Goal: Task Accomplishment & Management: Complete application form

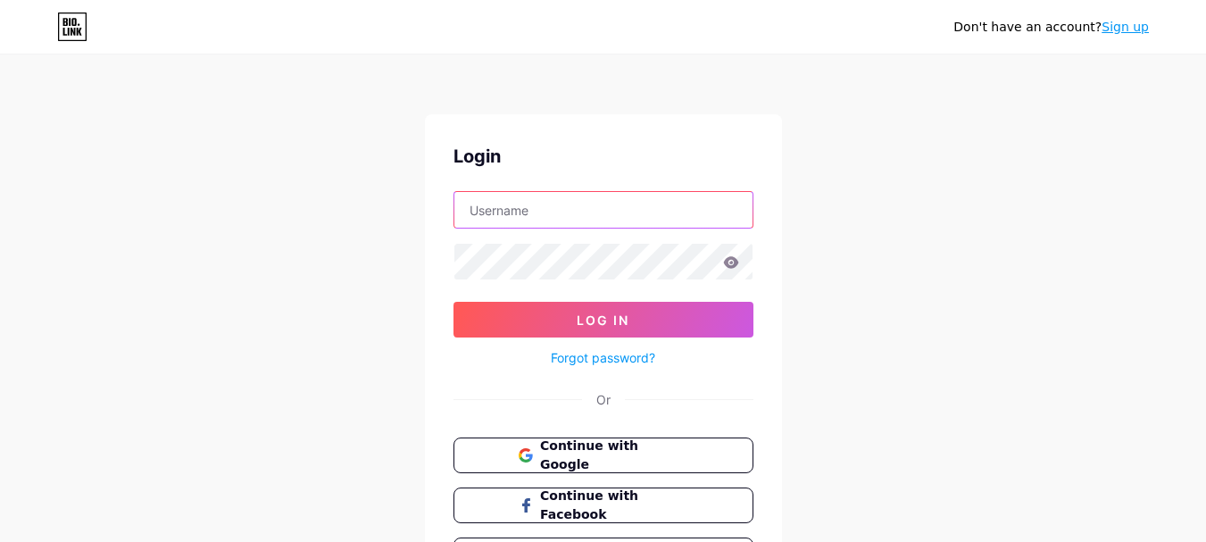
type input "[EMAIL_ADDRESS][DOMAIN_NAME]"
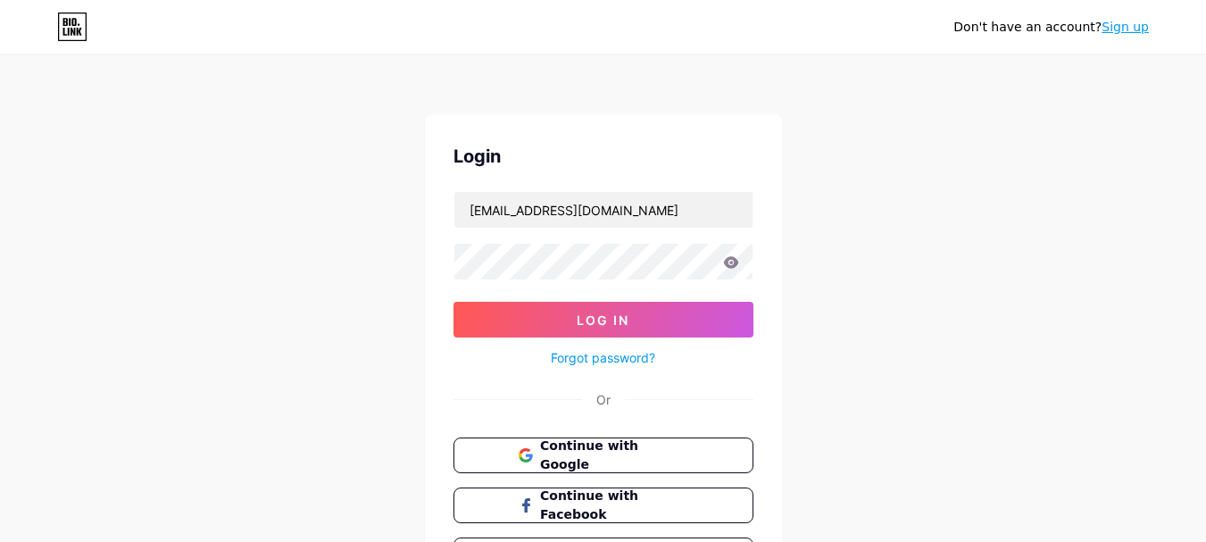
click at [1134, 25] on link "Sign up" at bounding box center [1125, 27] width 47 height 14
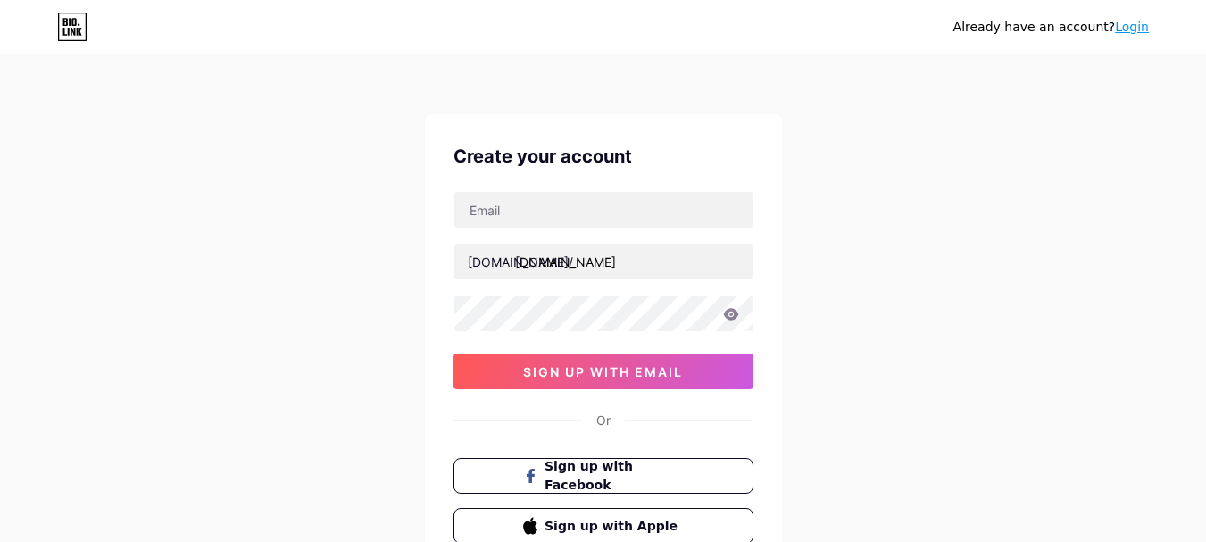
type input "[EMAIL_ADDRESS][DOMAIN_NAME]"
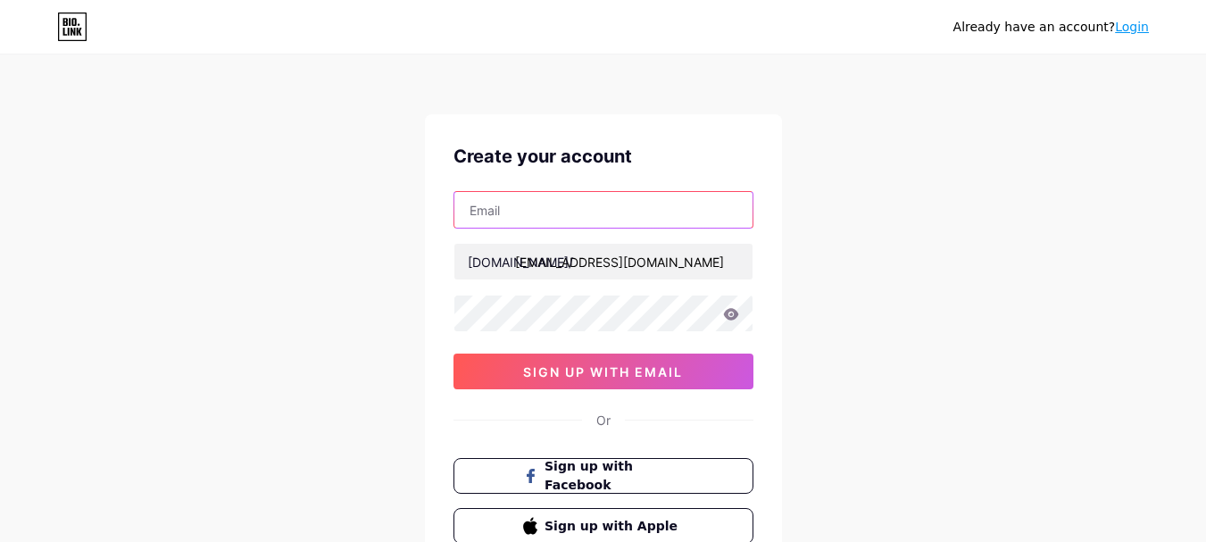
click at [658, 200] on input "text" at bounding box center [603, 210] width 298 height 36
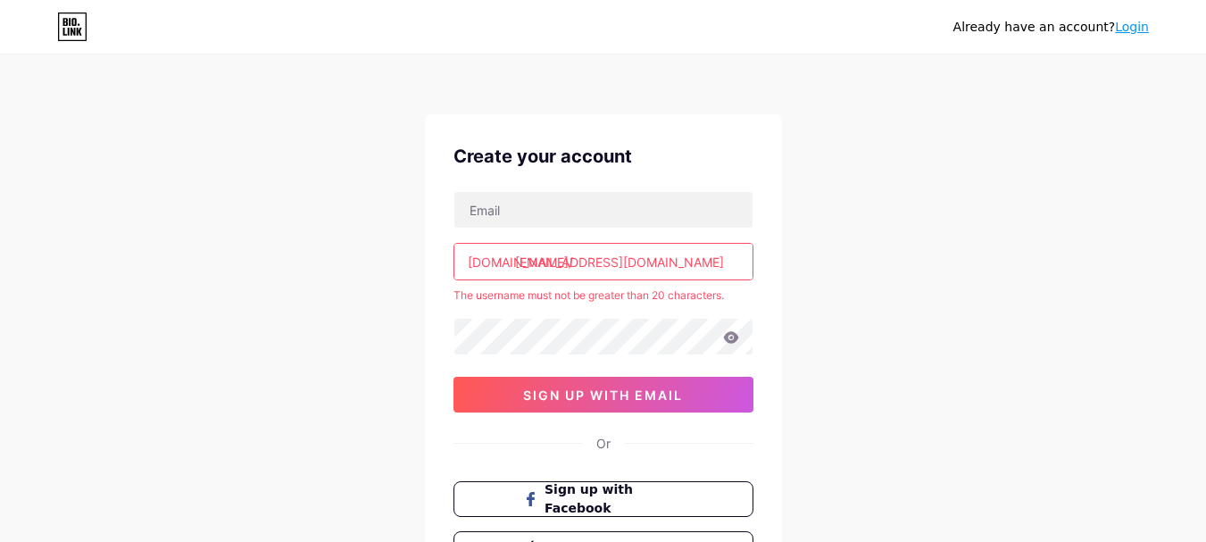
click at [814, 329] on div "Already have an account? Login Create your account bio.link/ khanjamal567897@gm…" at bounding box center [603, 353] width 1206 height 706
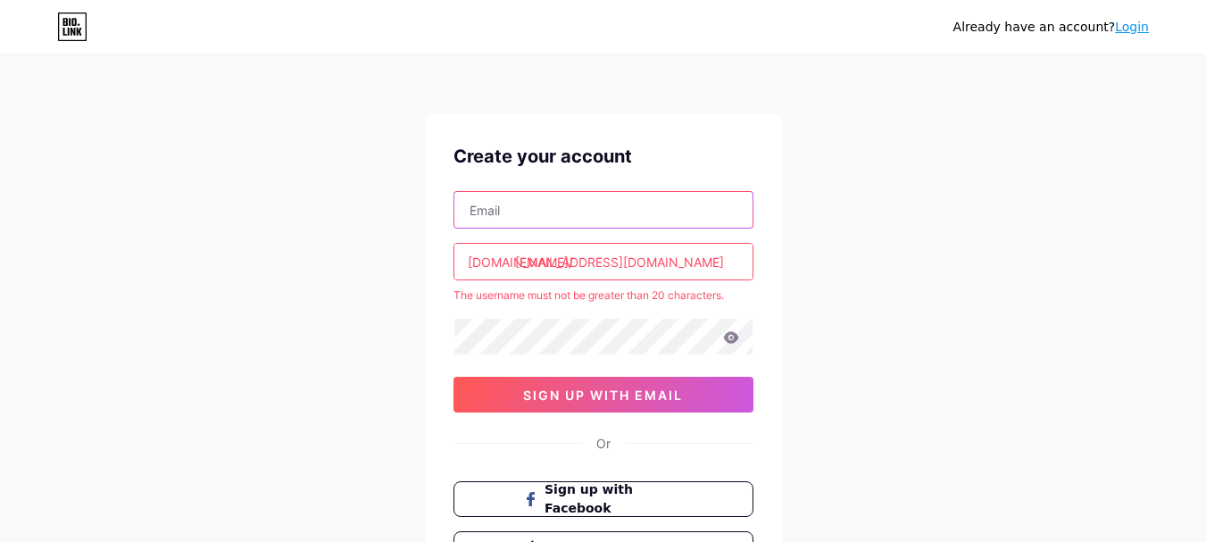
click at [513, 208] on input "text" at bounding box center [603, 210] width 298 height 36
paste input "ibis43541@aminating.com"
type input "ibis43541@aminating.com"
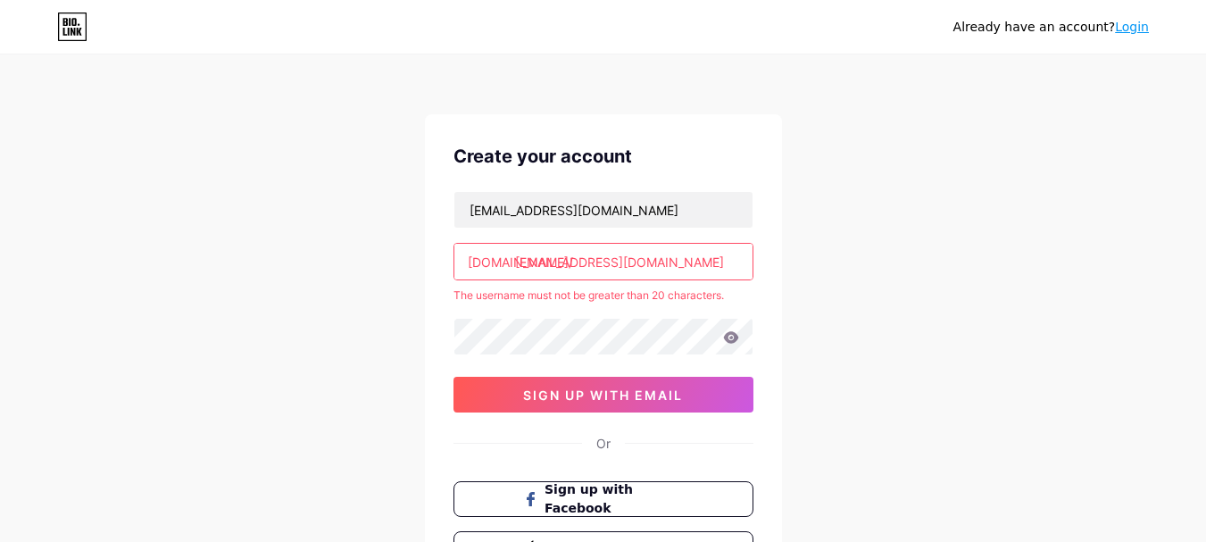
click at [508, 252] on input "khanjamal567897@gmail.com" at bounding box center [603, 262] width 298 height 36
click at [545, 262] on input "khanjamal567897@gmail.com" at bounding box center [603, 262] width 298 height 36
paste input "doglawscotlandjamal567897"
type input "k"
click at [556, 254] on input "text" at bounding box center [603, 262] width 298 height 36
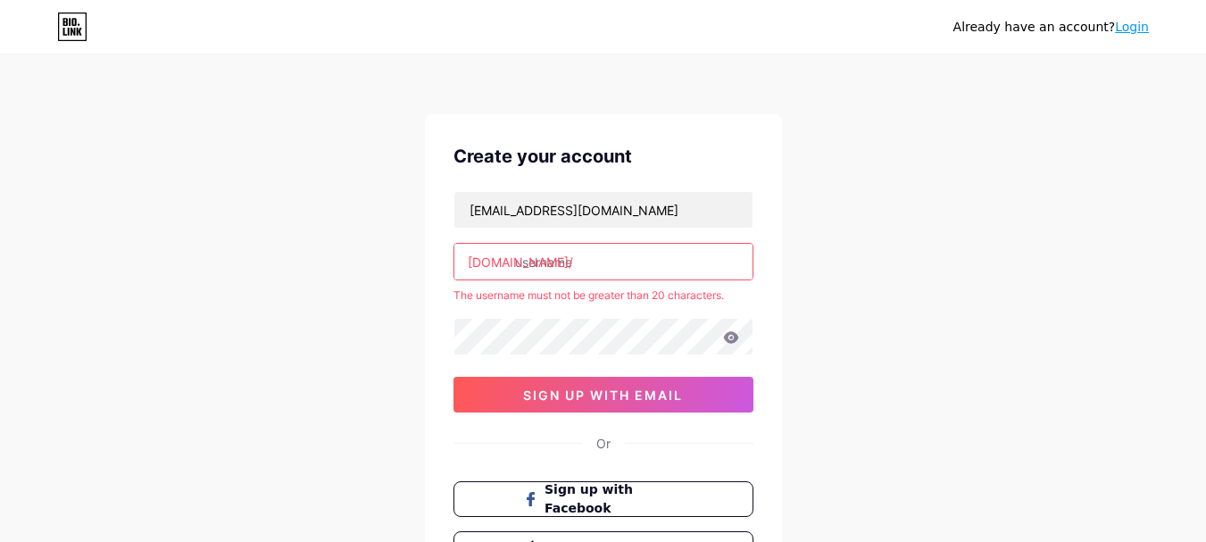
click at [556, 254] on input "text" at bounding box center [603, 262] width 298 height 36
paste input "doglawscotland"
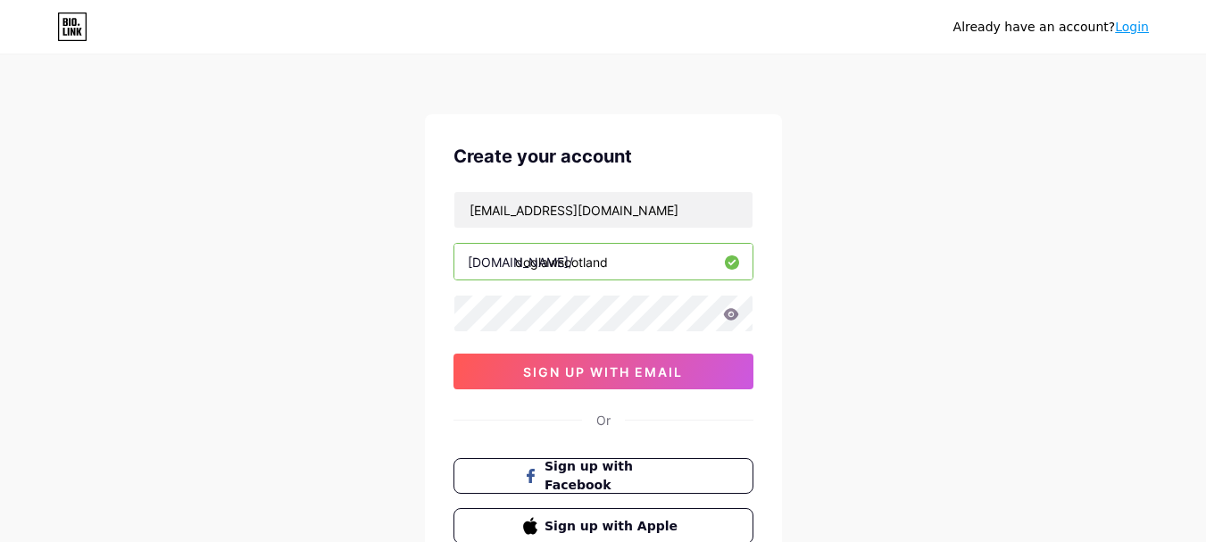
type input "doglawscotland"
click at [331, 320] on div "Already have an account? Login Create your account ibis43541@aminating.com bio.…" at bounding box center [603, 341] width 1206 height 683
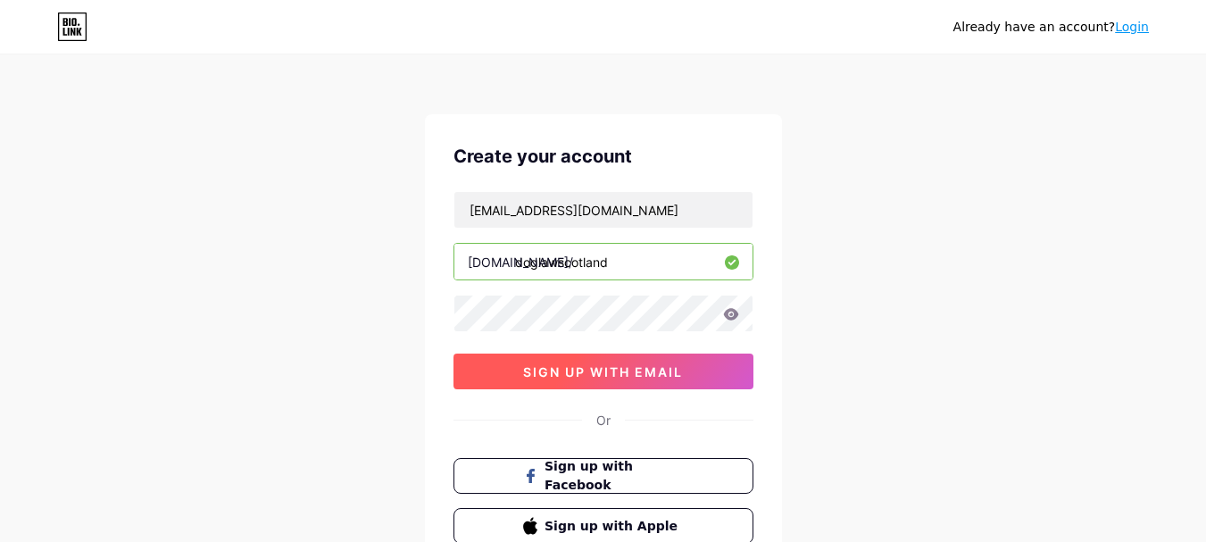
click at [497, 370] on button "sign up with email" at bounding box center [603, 371] width 300 height 36
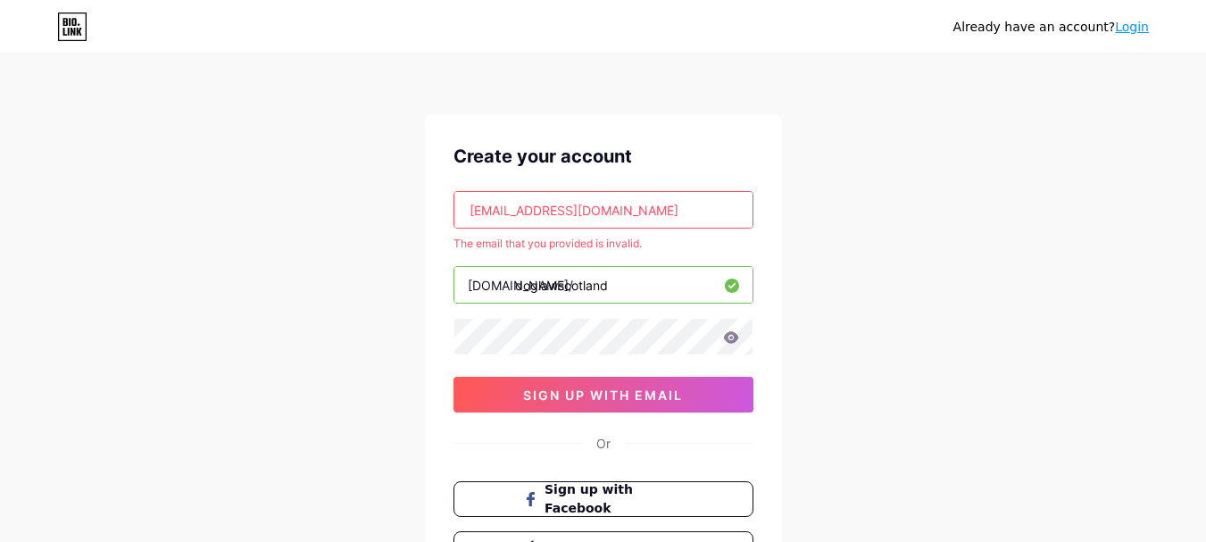
drag, startPoint x: 634, startPoint y: 210, endPoint x: 415, endPoint y: 248, distance: 222.0
click at [415, 248] on div "Already have an account? Login Create your account ibis43541@aminating.com The …" at bounding box center [603, 353] width 1206 height 706
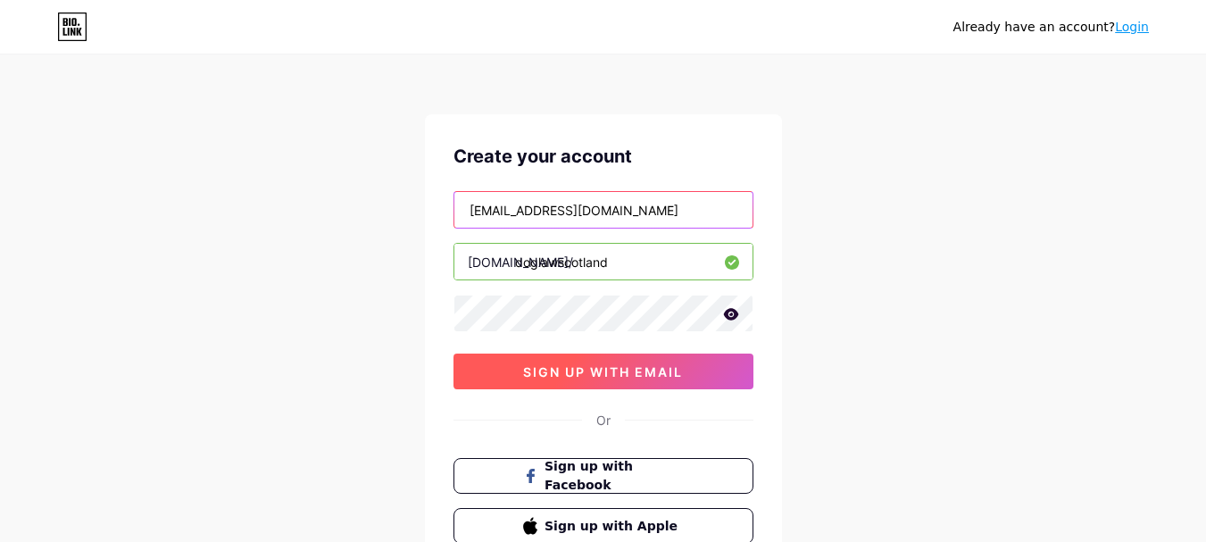
type input "khanjamal567897@gmail.com"
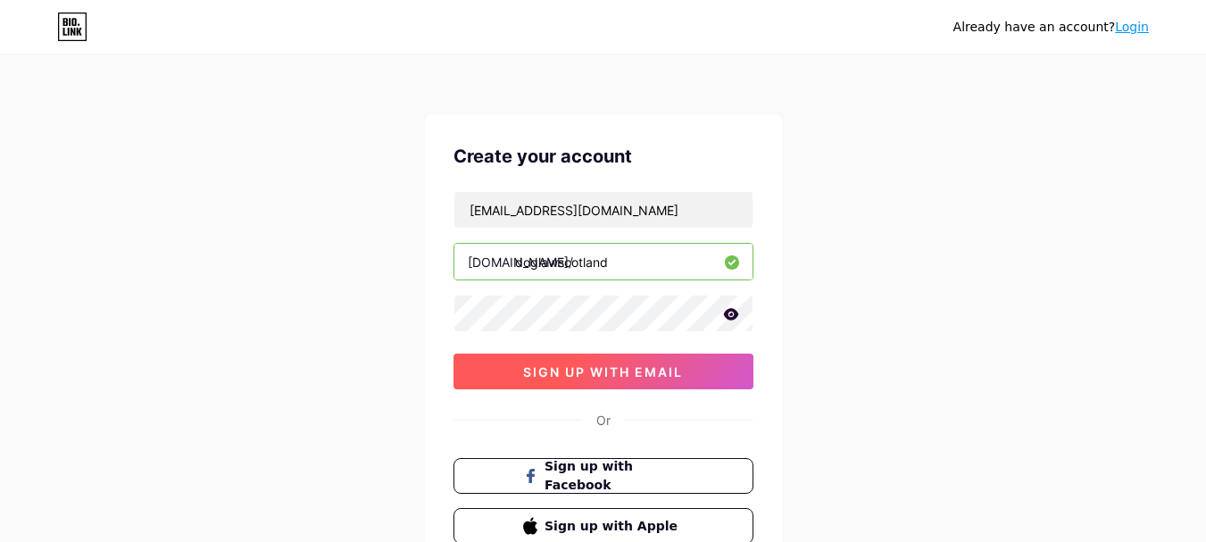
click at [520, 367] on button "sign up with email" at bounding box center [603, 371] width 300 height 36
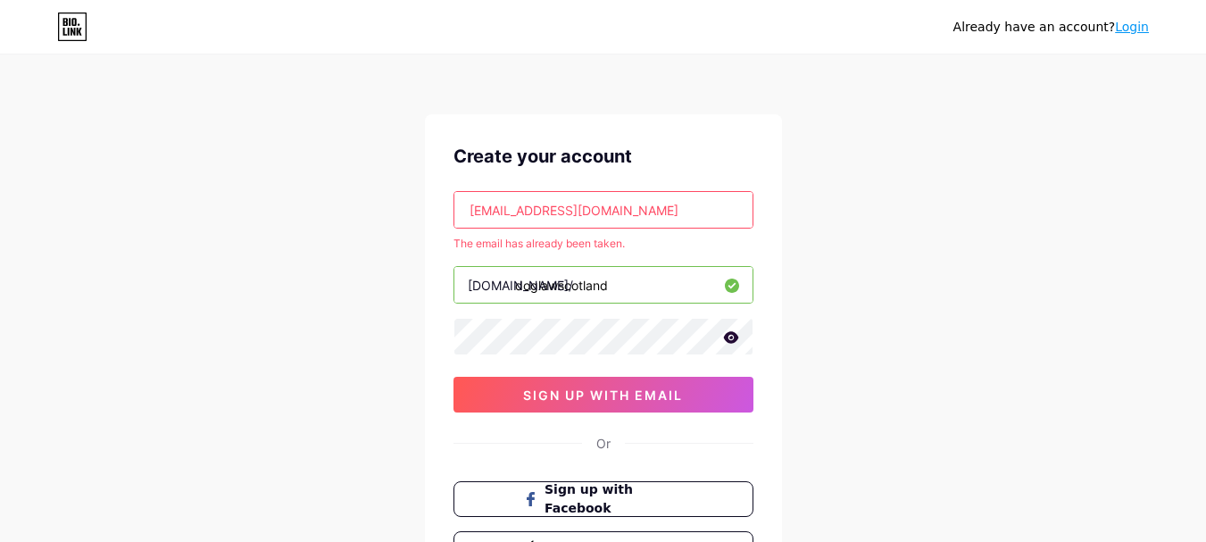
drag, startPoint x: 655, startPoint y: 208, endPoint x: 439, endPoint y: 225, distance: 216.7
click at [439, 225] on div "Create your account khanjamal567897@gmail.com The email has already been taken.…" at bounding box center [603, 354] width 357 height 481
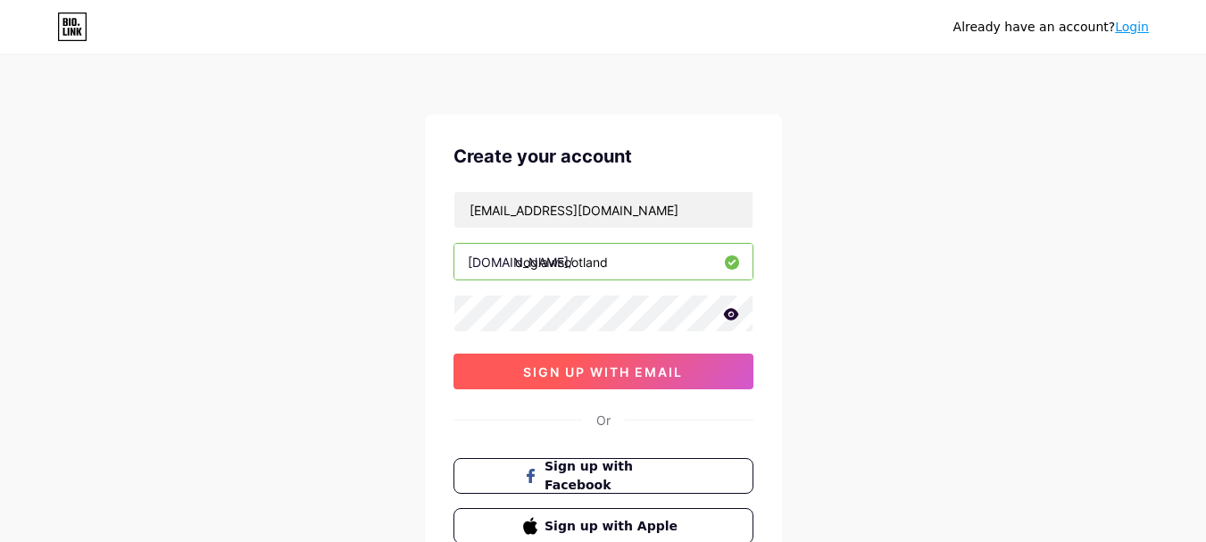
click at [586, 362] on button "sign up with email" at bounding box center [603, 371] width 300 height 36
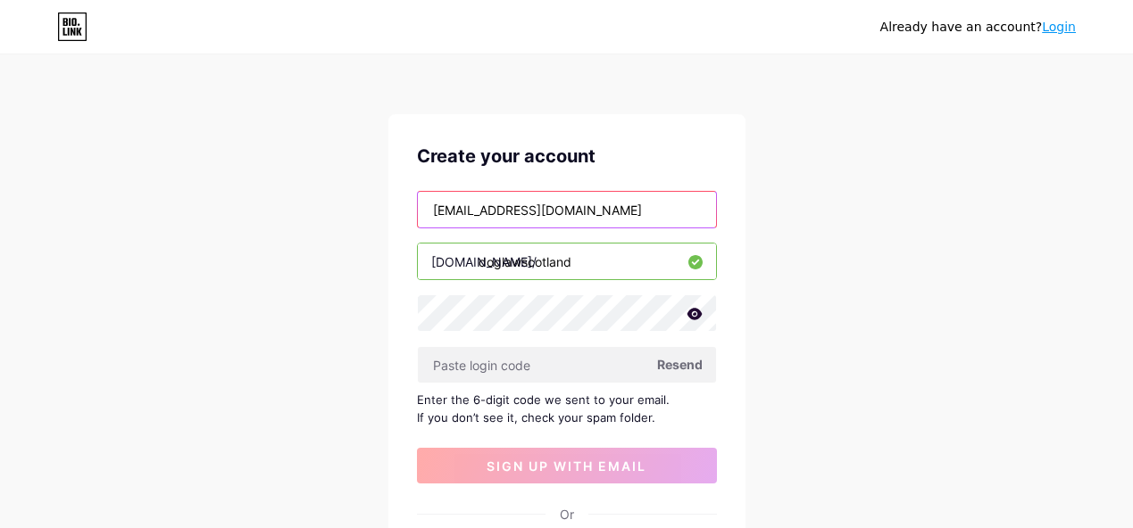
click at [581, 196] on input "tasinvai0122@gmqil.com" at bounding box center [567, 210] width 298 height 36
click at [544, 212] on input "tasinvai0122@gmqil.com" at bounding box center [567, 210] width 298 height 36
type input "[EMAIL_ADDRESS][DOMAIN_NAME]"
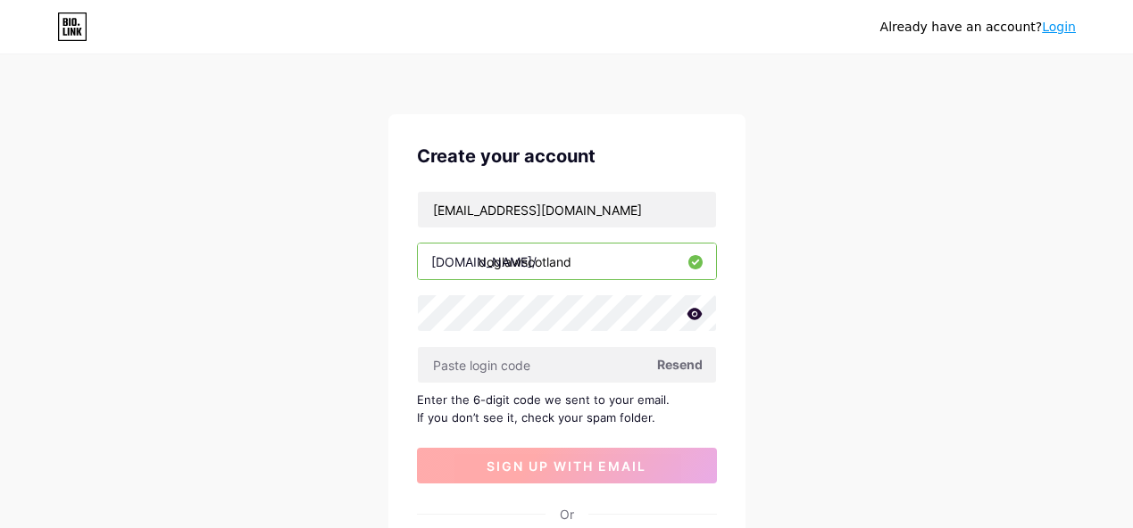
click at [552, 463] on span "sign up with email" at bounding box center [566, 466] width 160 height 15
click at [681, 366] on span "Resend" at bounding box center [680, 364] width 46 height 19
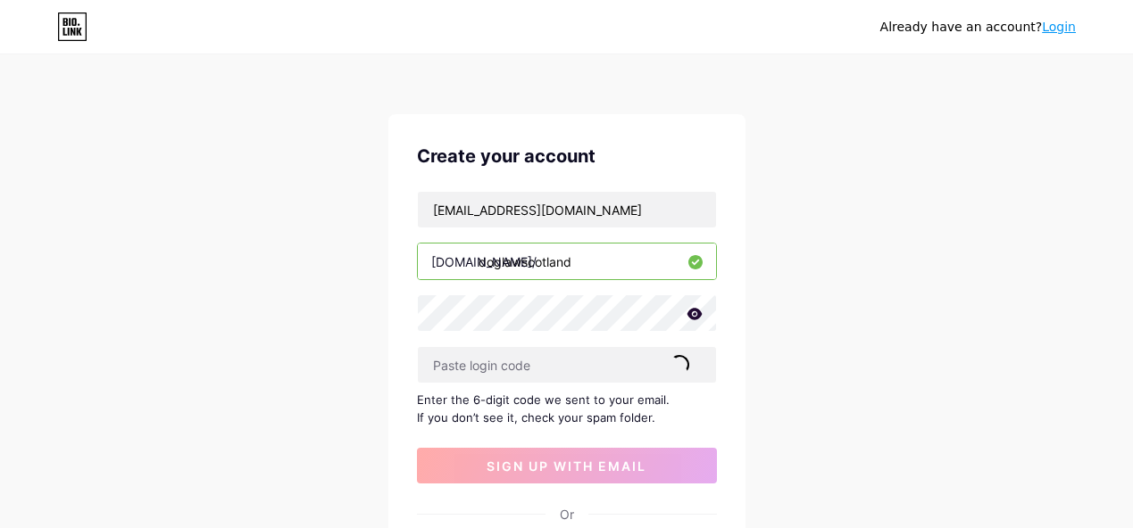
click at [681, 366] on span at bounding box center [679, 365] width 20 height 20
click at [694, 363] on span "Resend" at bounding box center [680, 364] width 46 height 19
click at [693, 319] on icon at bounding box center [693, 314] width 15 height 12
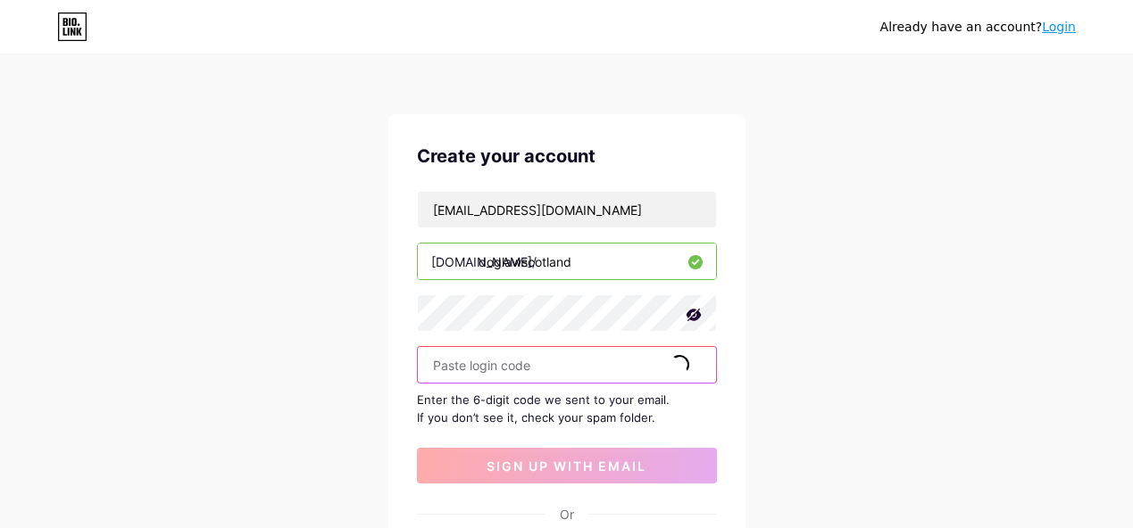
click at [642, 379] on input "text" at bounding box center [567, 365] width 298 height 36
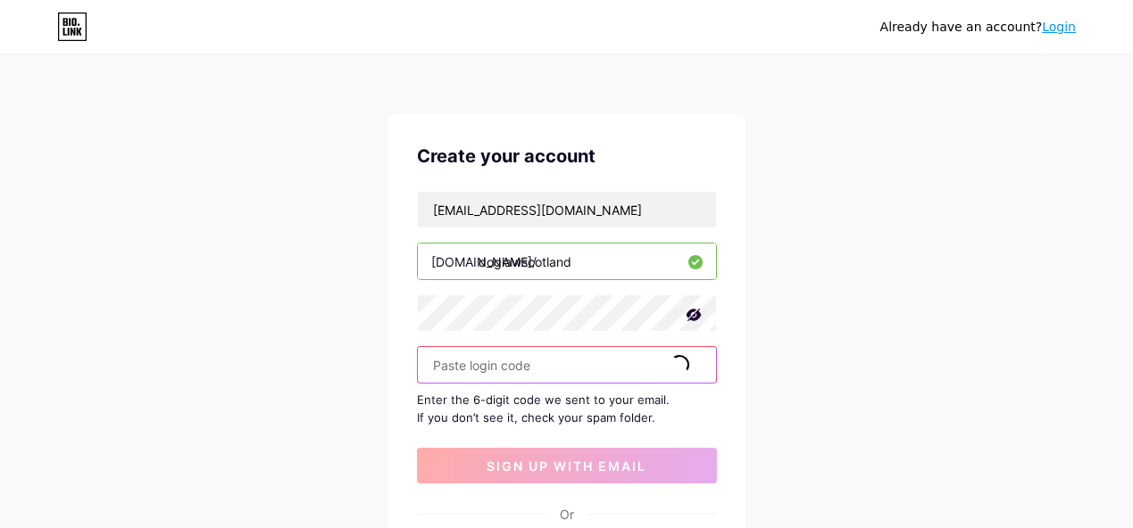
click at [642, 379] on input "text" at bounding box center [567, 365] width 298 height 36
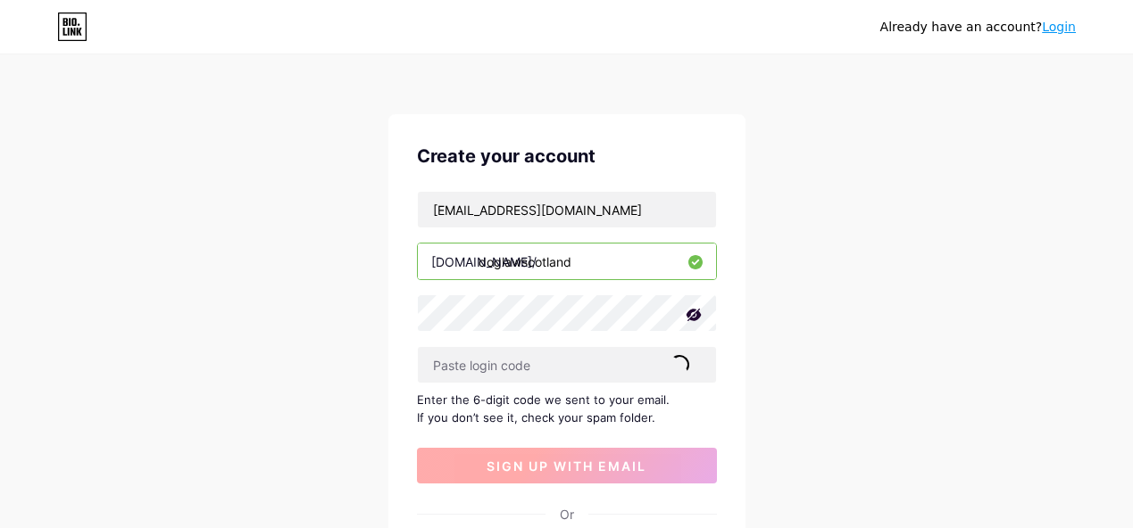
click at [654, 463] on button "sign up with email" at bounding box center [567, 466] width 300 height 36
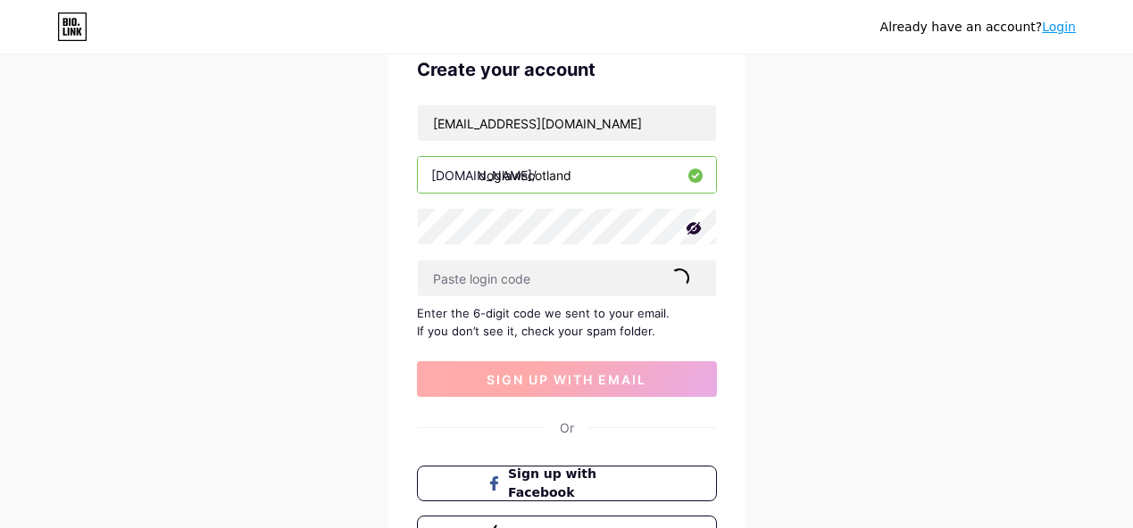
scroll to position [143, 0]
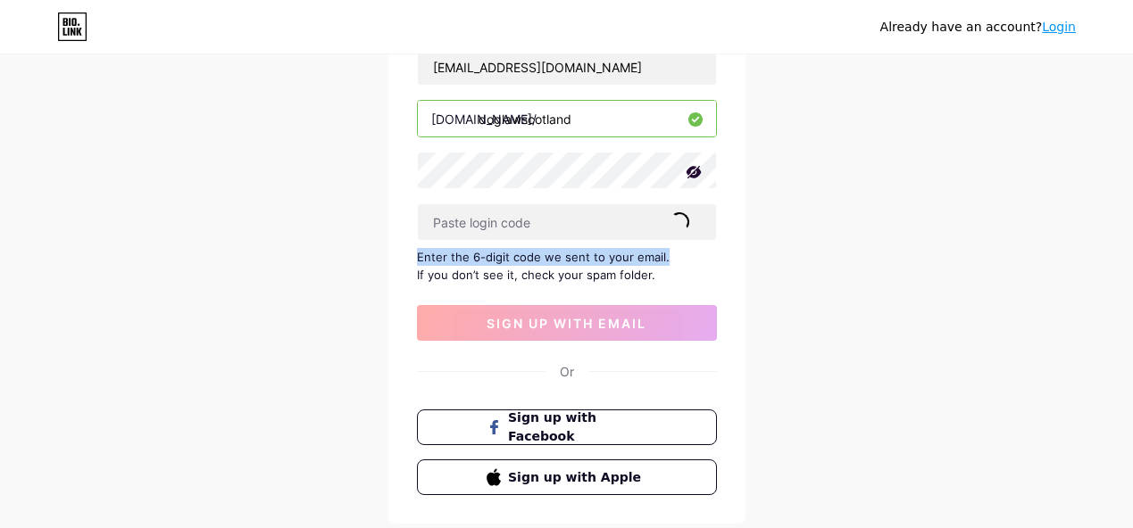
drag, startPoint x: 669, startPoint y: 241, endPoint x: 669, endPoint y: 225, distance: 16.1
click at [669, 225] on div "tasinvai0122@gmail.com bio.link/ doglawscotland Resend Enter the 6-digit code w…" at bounding box center [567, 194] width 300 height 293
click at [669, 225] on span "Resend" at bounding box center [680, 221] width 46 height 19
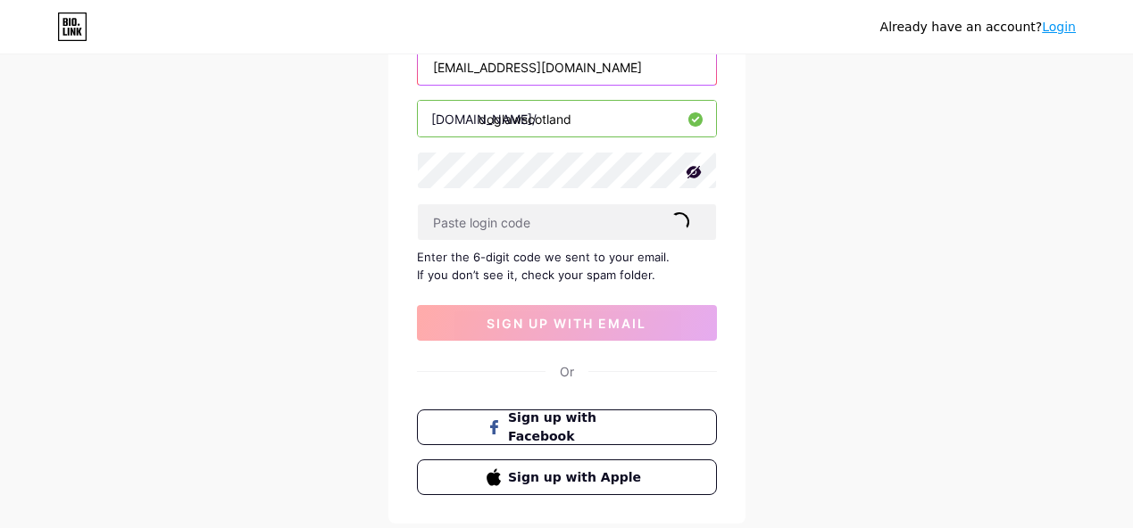
drag, startPoint x: 580, startPoint y: 67, endPoint x: 399, endPoint y: 52, distance: 181.8
click at [399, 52] on div "Already have an account? Login Create your account tasinvai0122@gmail.com bio.l…" at bounding box center [566, 245] width 1133 height 777
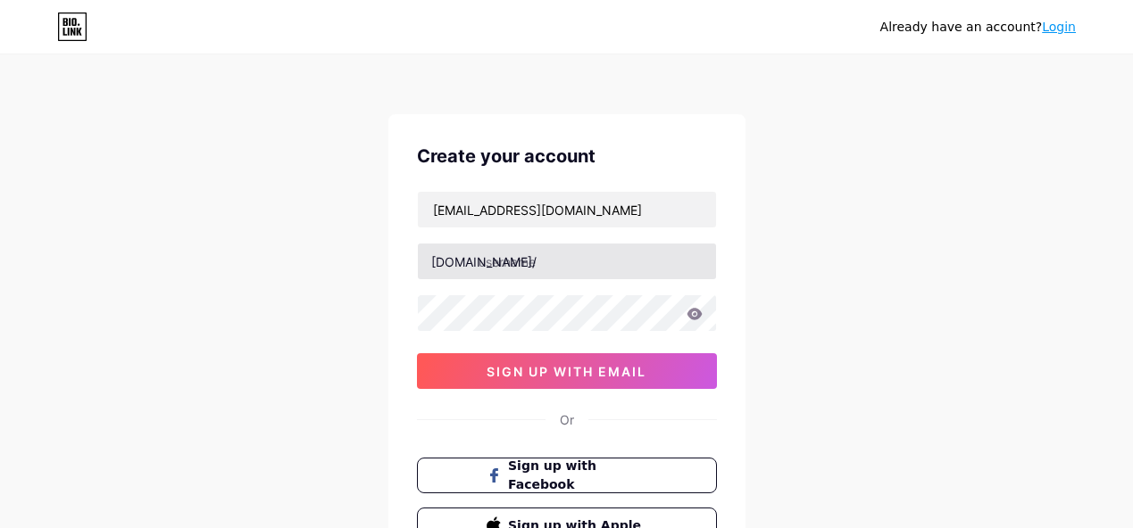
type input "[EMAIL_ADDRESS][DOMAIN_NAME]"
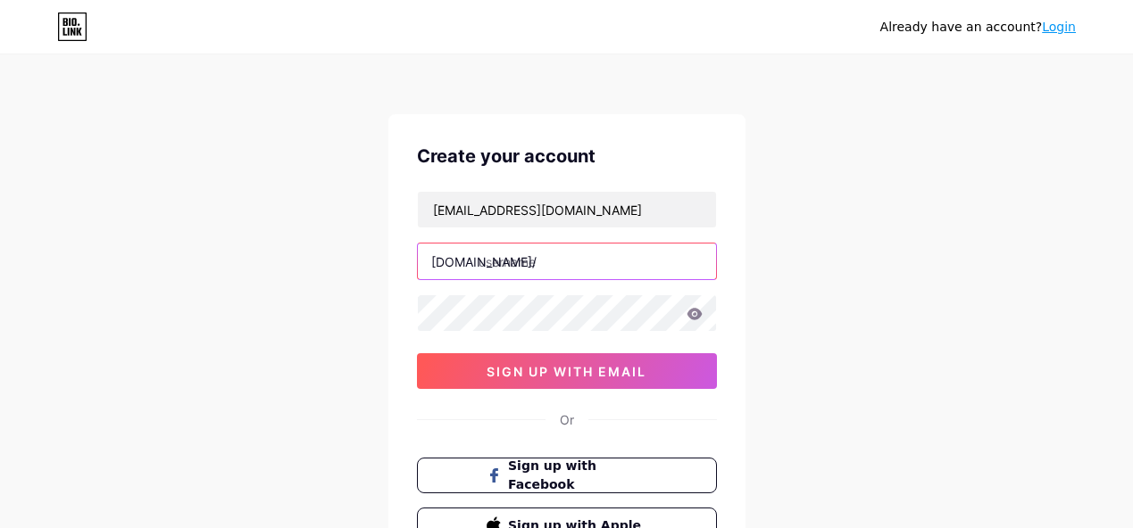
click at [558, 253] on input "text" at bounding box center [567, 262] width 298 height 36
paste input "doglawscotland"
type input "doglawscotland"
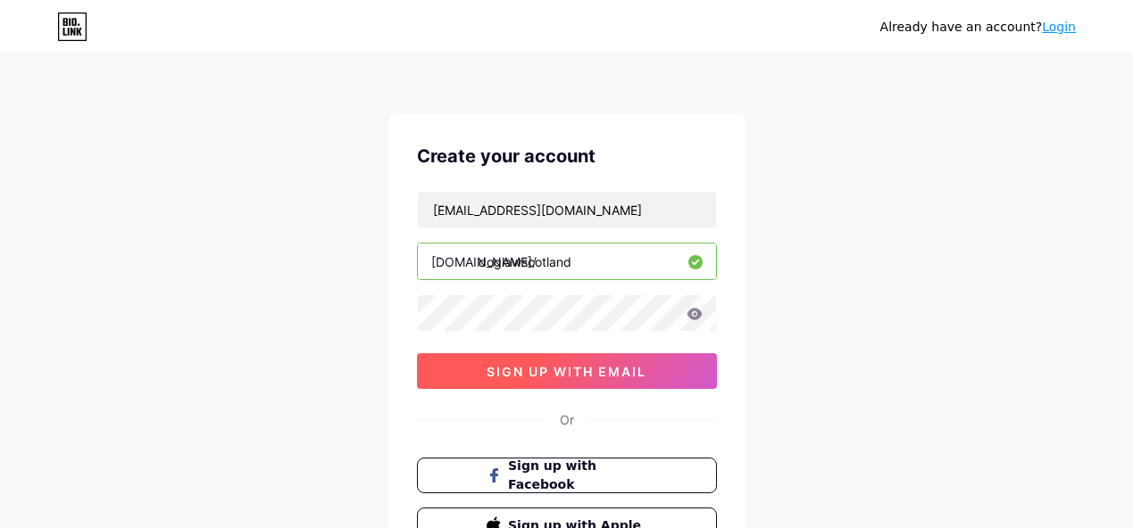
click at [474, 369] on button "sign up with email" at bounding box center [567, 371] width 300 height 36
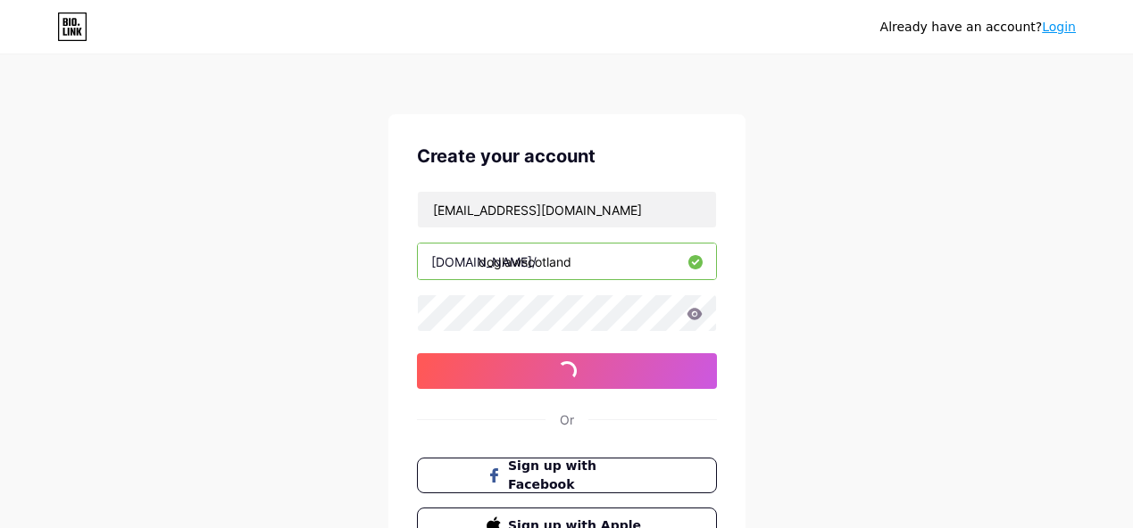
click at [698, 124] on div "Create your account [EMAIL_ADDRESS][DOMAIN_NAME] [DOMAIN_NAME]/ doglawscotland …" at bounding box center [566, 343] width 357 height 458
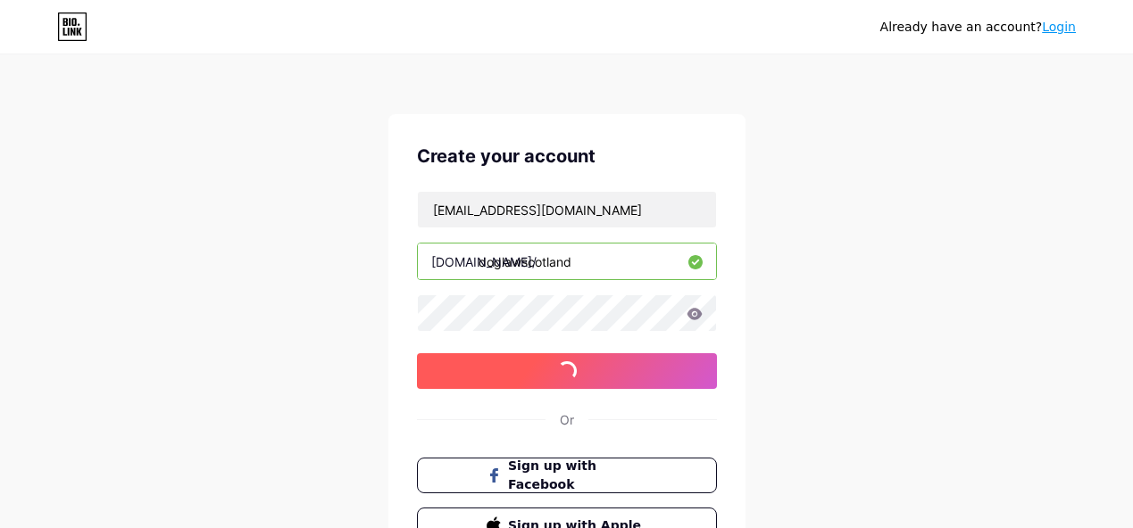
click at [603, 368] on span "sign up with email" at bounding box center [566, 371] width 160 height 15
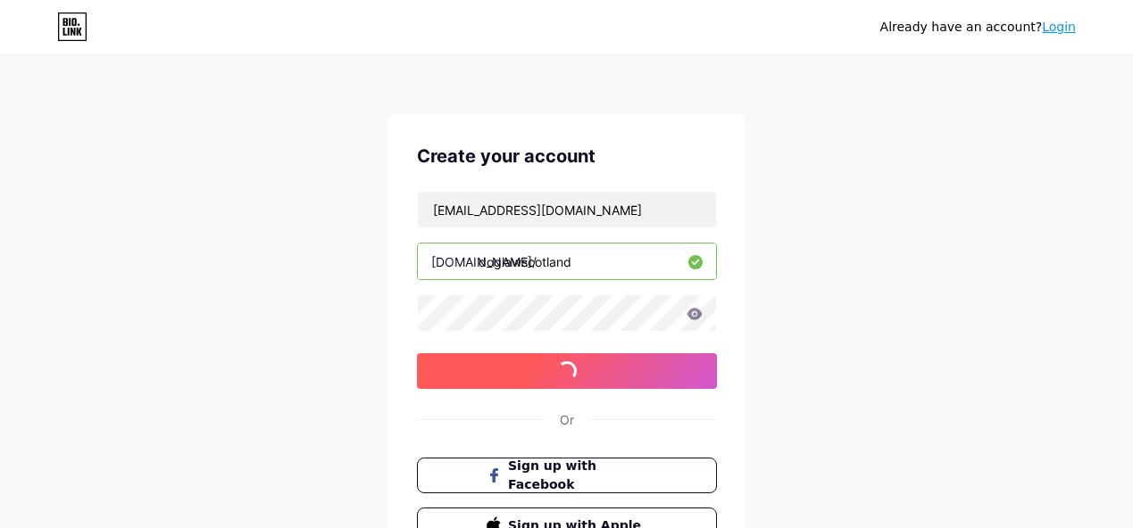
click at [603, 368] on span "sign up with email" at bounding box center [566, 371] width 160 height 15
click at [628, 364] on span "sign up with email" at bounding box center [566, 371] width 160 height 15
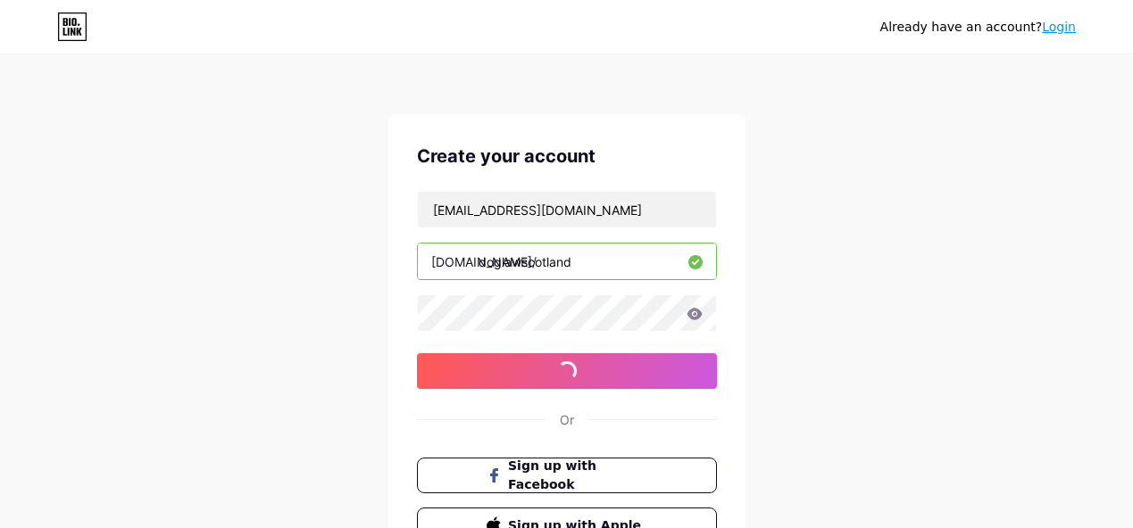
click at [722, 187] on div "Create your account [EMAIL_ADDRESS][DOMAIN_NAME] [DOMAIN_NAME]/ doglawscotland …" at bounding box center [566, 343] width 357 height 458
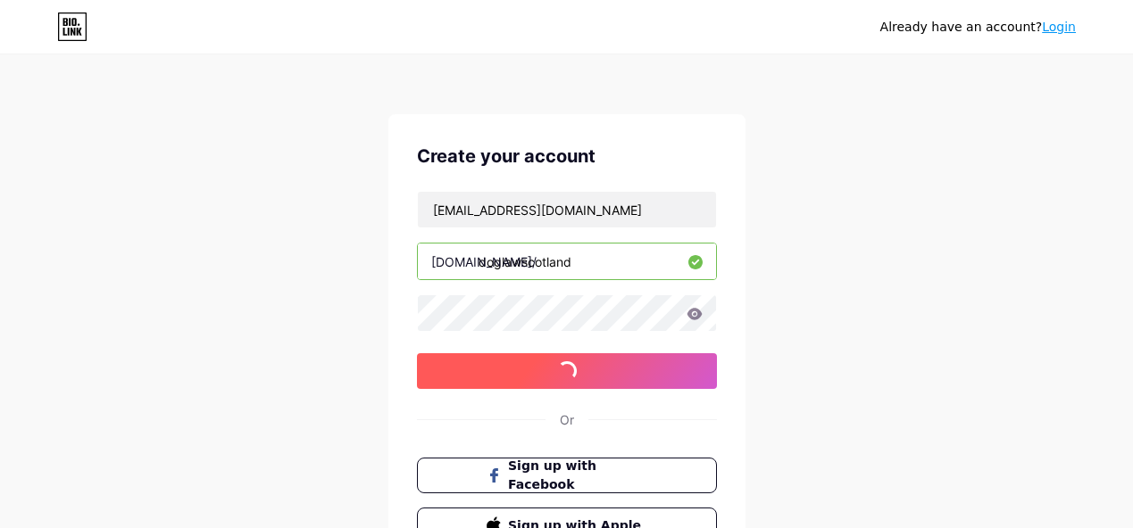
click at [641, 379] on button "sign up with email" at bounding box center [567, 371] width 300 height 36
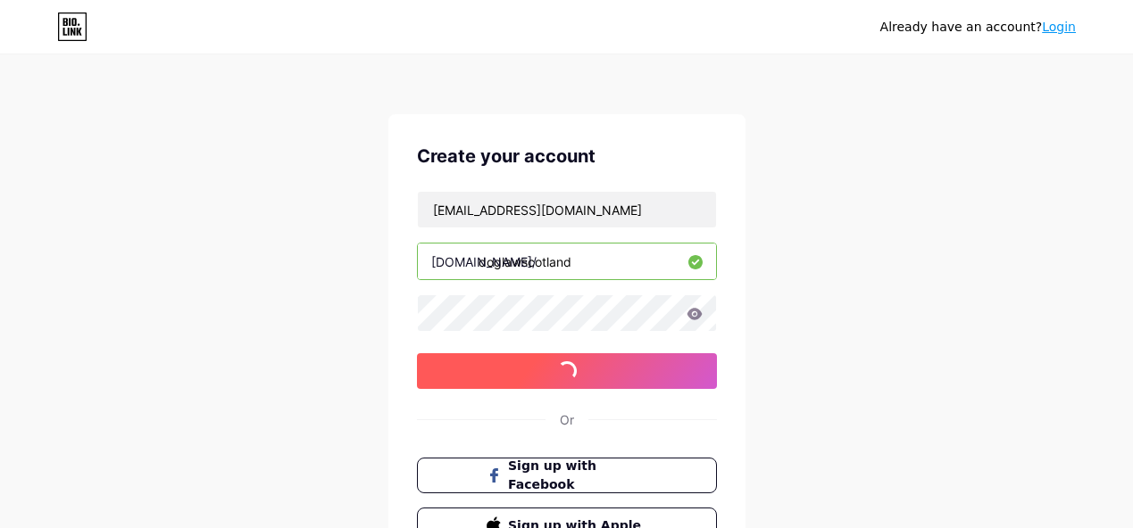
click at [641, 379] on button "sign up with email" at bounding box center [567, 371] width 300 height 36
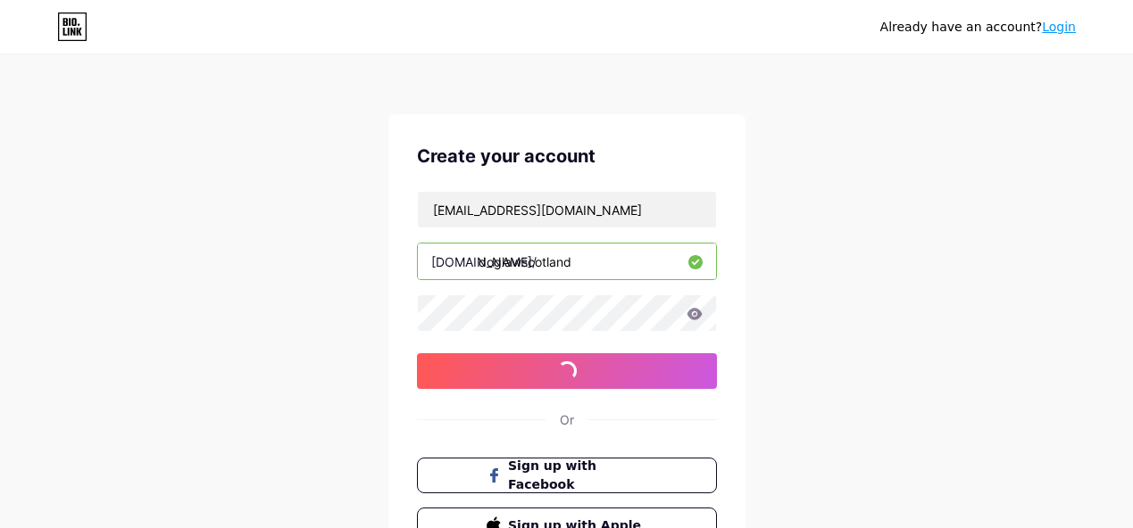
click at [477, 185] on div "Create your account [EMAIL_ADDRESS][DOMAIN_NAME] [DOMAIN_NAME]/ doglawscotland …" at bounding box center [566, 343] width 357 height 458
drag, startPoint x: 593, startPoint y: 212, endPoint x: 321, endPoint y: 234, distance: 272.2
click at [321, 234] on div "Already have an account? Login Create your account [EMAIL_ADDRESS][DOMAIN_NAME]…" at bounding box center [566, 341] width 1133 height 683
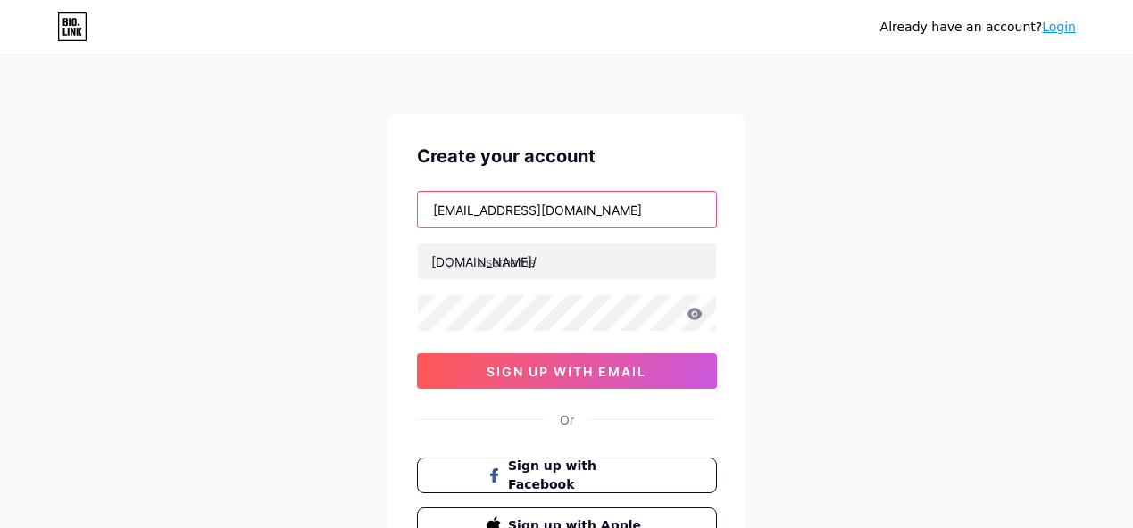
drag, startPoint x: 596, startPoint y: 210, endPoint x: 420, endPoint y: 217, distance: 176.0
click at [420, 217] on input "[EMAIL_ADDRESS][DOMAIN_NAME]" at bounding box center [567, 210] width 298 height 36
click at [830, 177] on div "Already have an account? Login Create your account khanjamal567897@gmail.com bi…" at bounding box center [566, 341] width 1133 height 683
drag, startPoint x: 631, startPoint y: 225, endPoint x: 430, endPoint y: 253, distance: 202.7
click at [430, 253] on div "khanjamal567897@gmail.com bio.link/ sign up with email" at bounding box center [567, 290] width 300 height 198
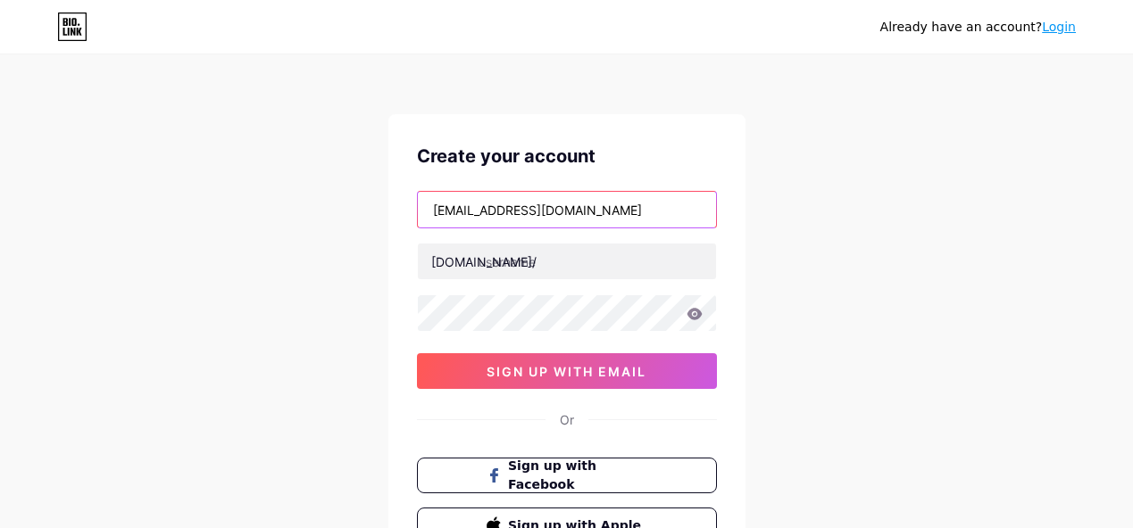
paste input "tasinvai0122"
type input "[EMAIL_ADDRESS][DOMAIN_NAME]"
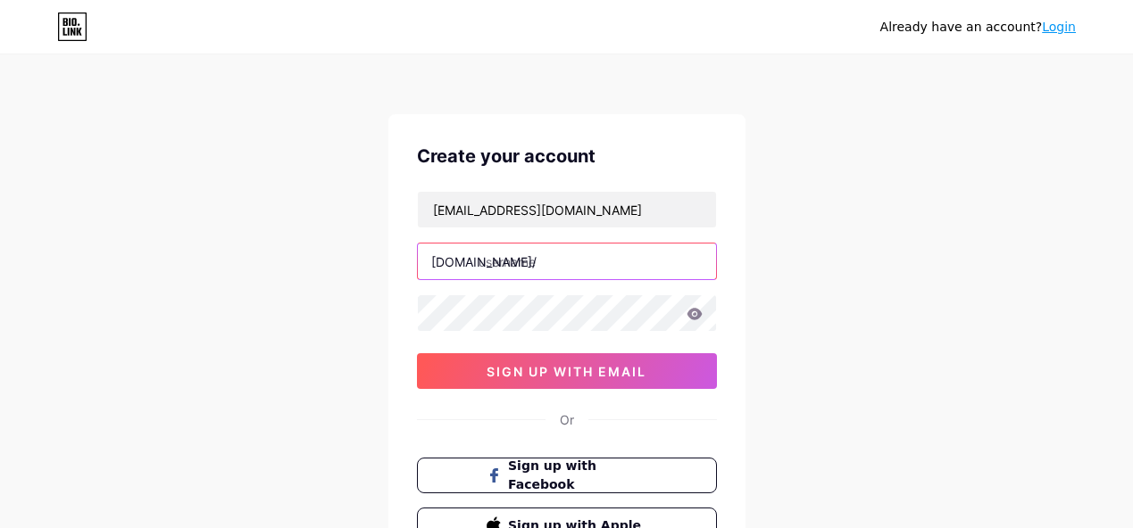
click at [498, 264] on input "text" at bounding box center [567, 262] width 298 height 36
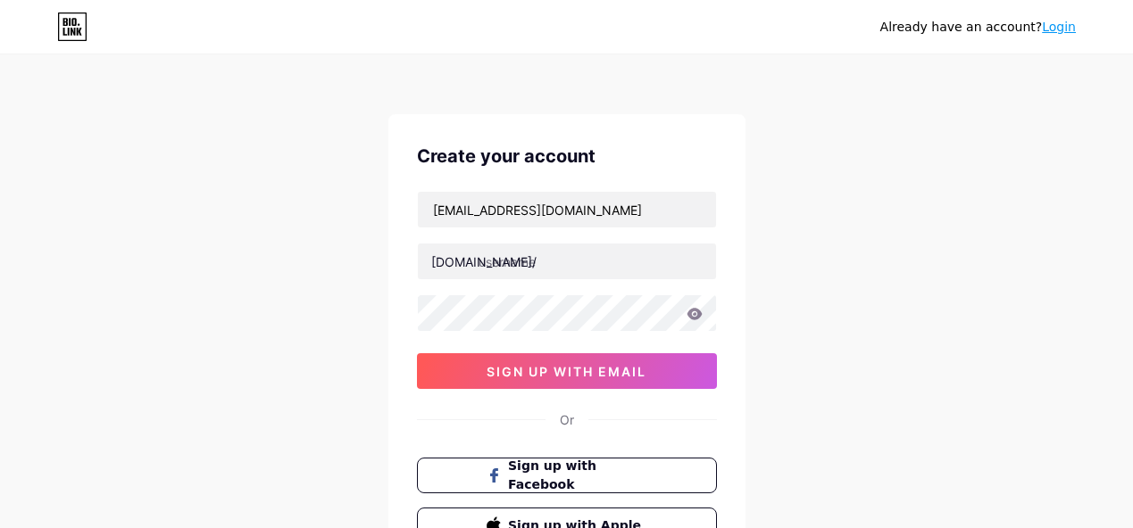
click at [698, 315] on icon at bounding box center [693, 314] width 15 height 12
drag, startPoint x: 693, startPoint y: 319, endPoint x: 628, endPoint y: 258, distance: 88.4
click at [628, 258] on div "tasinvai0122@gmail.com bio.link/ sign up with email" at bounding box center [567, 290] width 300 height 198
click at [628, 258] on input "text" at bounding box center [567, 262] width 298 height 36
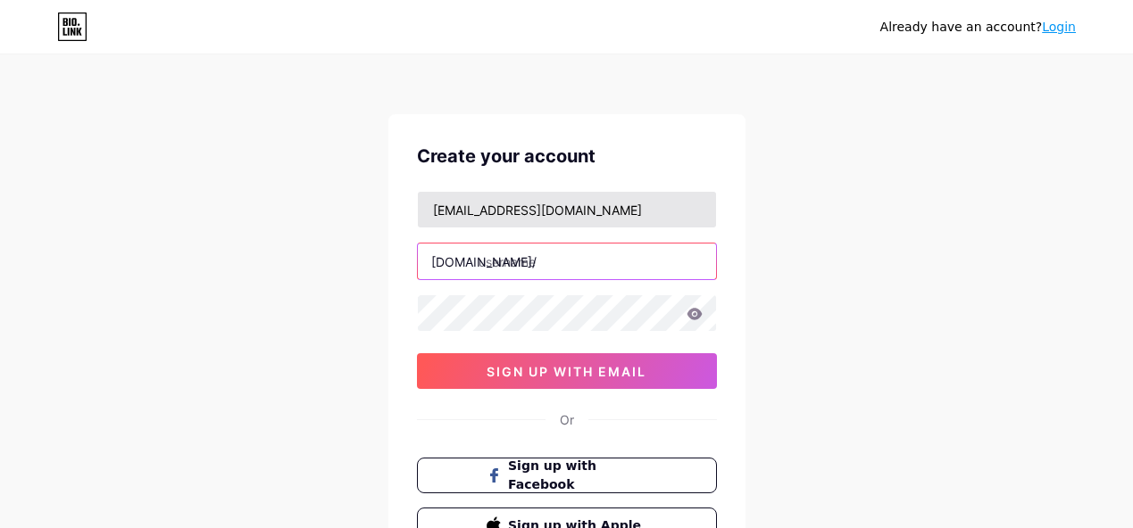
drag, startPoint x: 628, startPoint y: 257, endPoint x: 635, endPoint y: 214, distance: 43.3
click at [635, 214] on div "tasinvai0122@gmail.com bio.link/ sign up with email" at bounding box center [567, 290] width 300 height 198
paste input "doglawscotland"
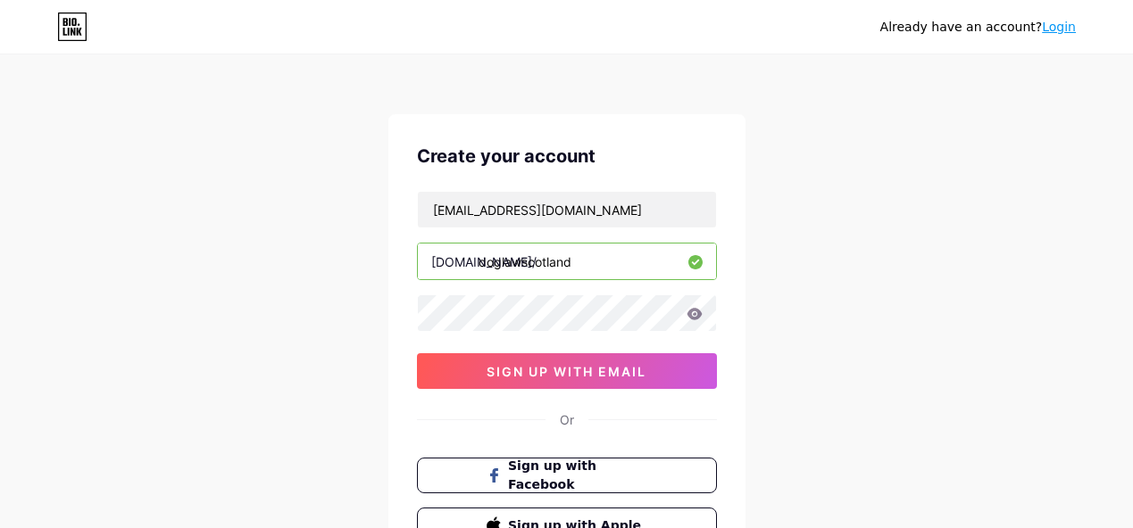
type input "doglawscotland"
click at [364, 326] on div "Already have an account? Login Create your account tasinvai0122@gmail.com bio.l…" at bounding box center [566, 341] width 1133 height 683
click at [693, 314] on icon at bounding box center [693, 314] width 15 height 12
click at [696, 316] on icon at bounding box center [694, 314] width 16 height 12
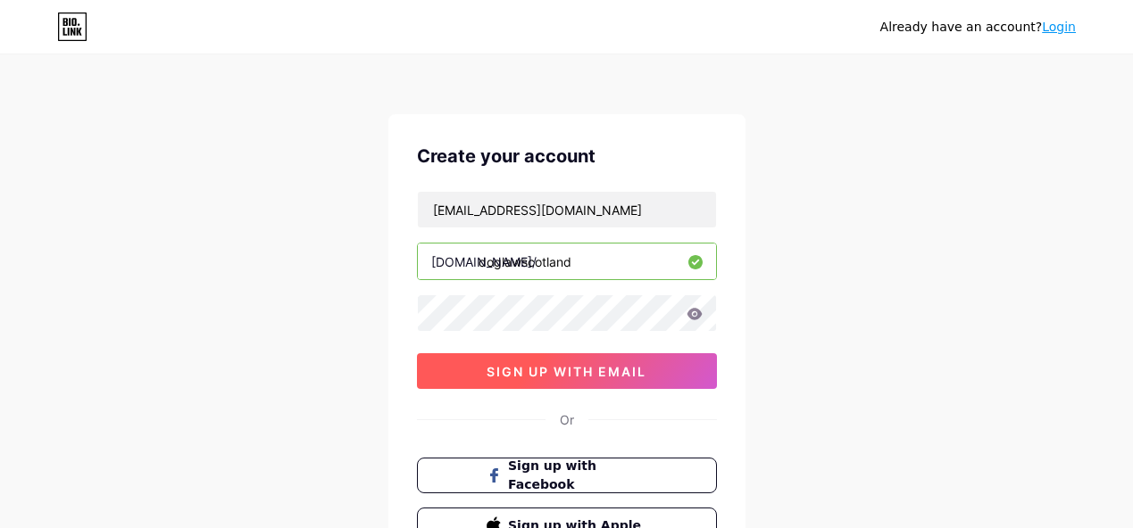
click at [642, 368] on span "sign up with email" at bounding box center [566, 371] width 160 height 15
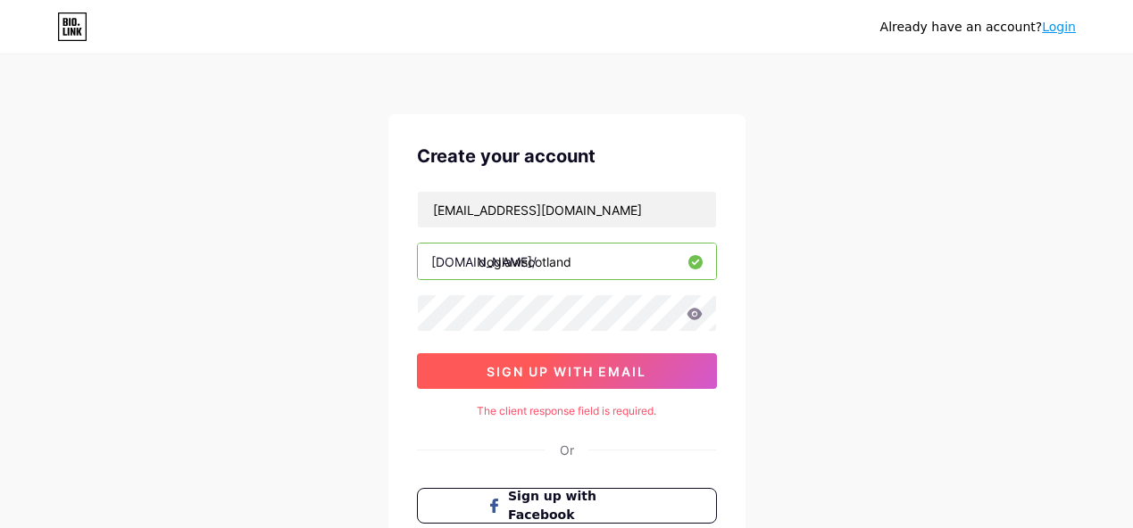
click at [642, 368] on span "sign up with email" at bounding box center [566, 371] width 160 height 15
click at [642, 369] on span "sign up with email" at bounding box center [566, 371] width 160 height 15
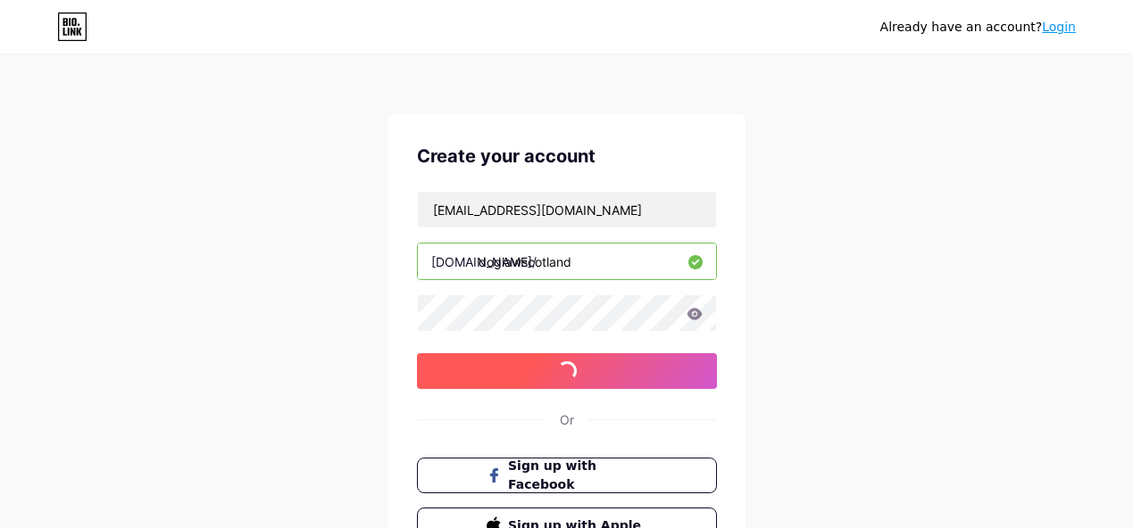
click at [642, 369] on span "sign up with email" at bounding box center [566, 371] width 160 height 15
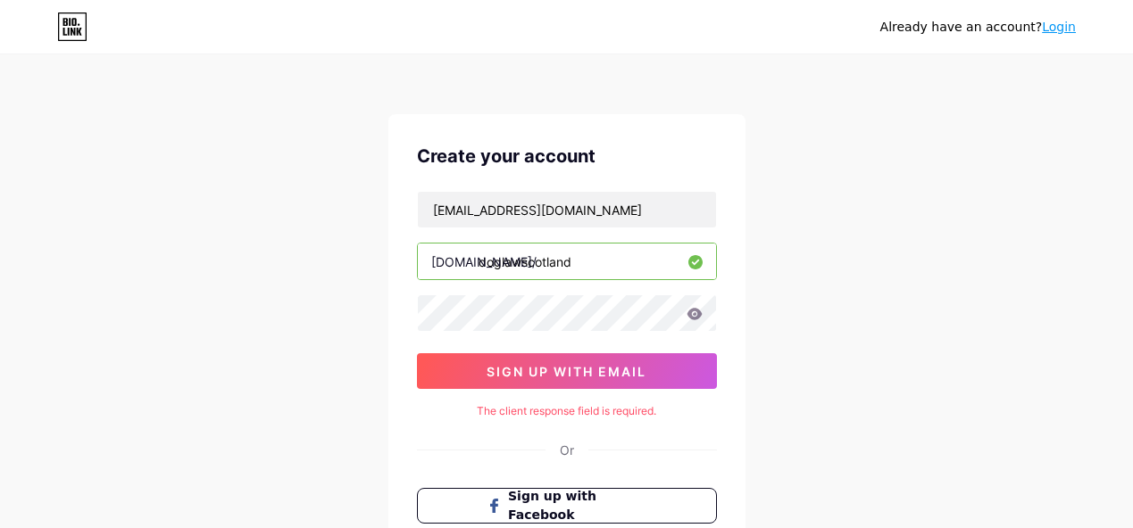
click at [702, 316] on icon at bounding box center [694, 314] width 16 height 12
click at [271, 325] on div "Already have an account? Login Create your account tasinvai0122@gmail.com bio.l…" at bounding box center [566, 356] width 1133 height 713
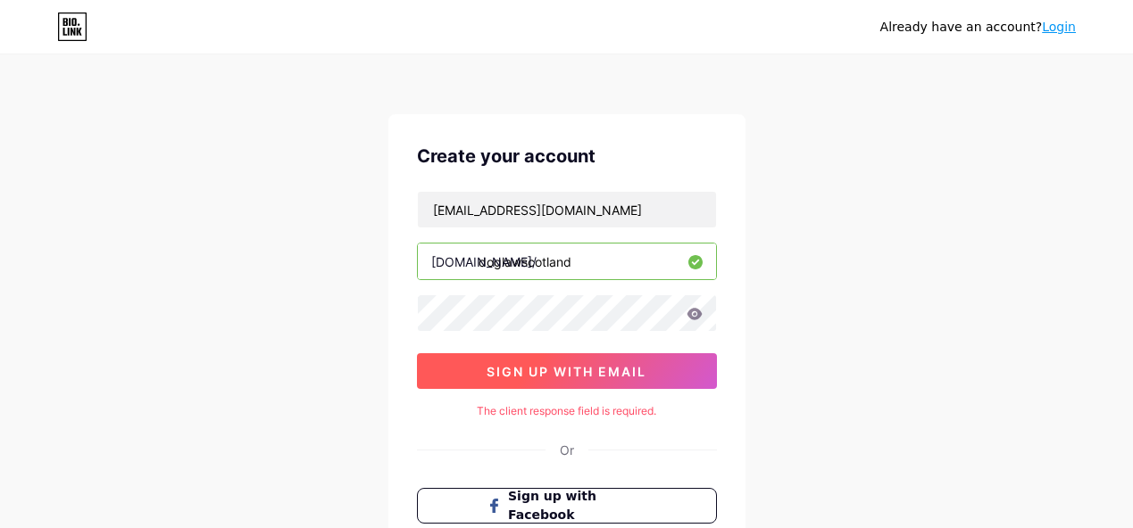
click at [465, 359] on button "sign up with email" at bounding box center [567, 371] width 300 height 36
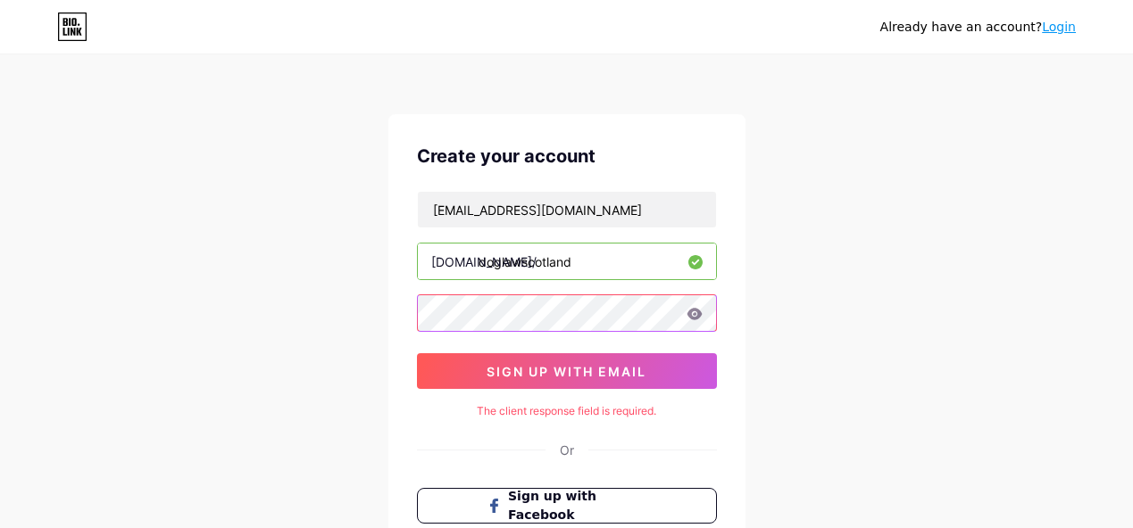
click at [238, 327] on div "Already have an account? Login Create your account tasinvai0122@gmail.com bio.l…" at bounding box center [566, 356] width 1133 height 713
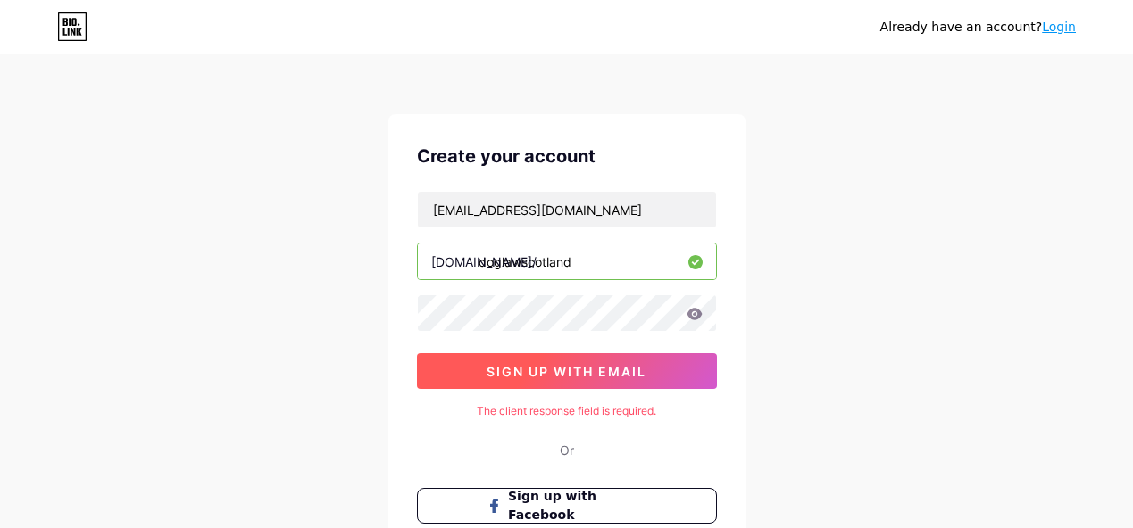
click at [466, 362] on button "sign up with email" at bounding box center [567, 371] width 300 height 36
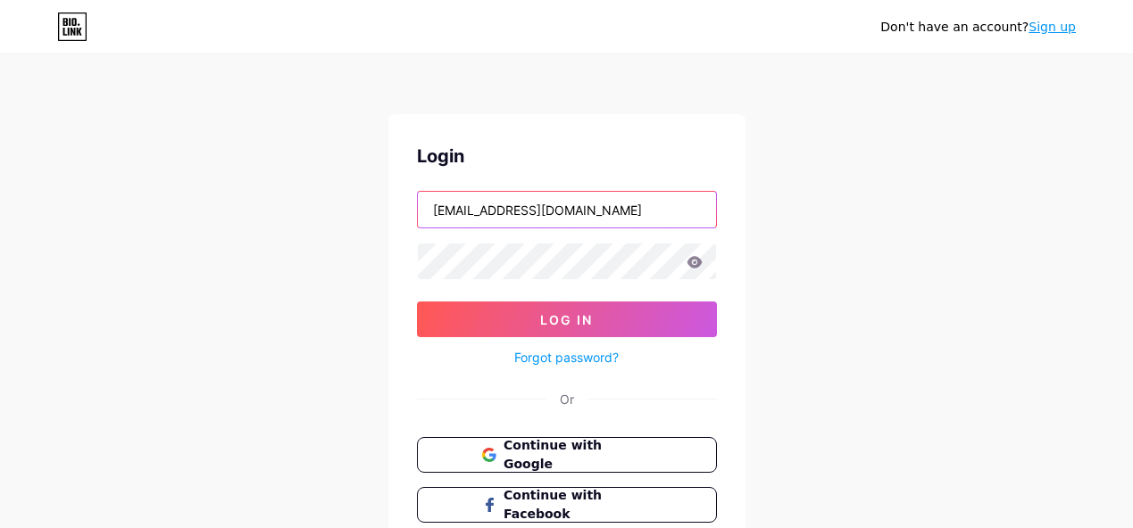
type input "[EMAIL_ADDRESS][DOMAIN_NAME]"
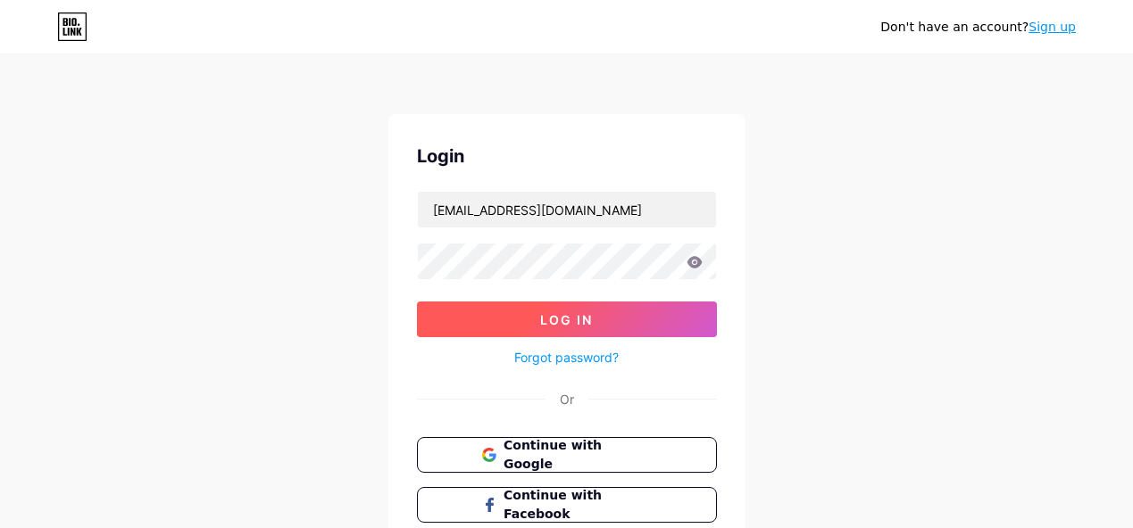
click at [597, 326] on button "Log In" at bounding box center [567, 320] width 300 height 36
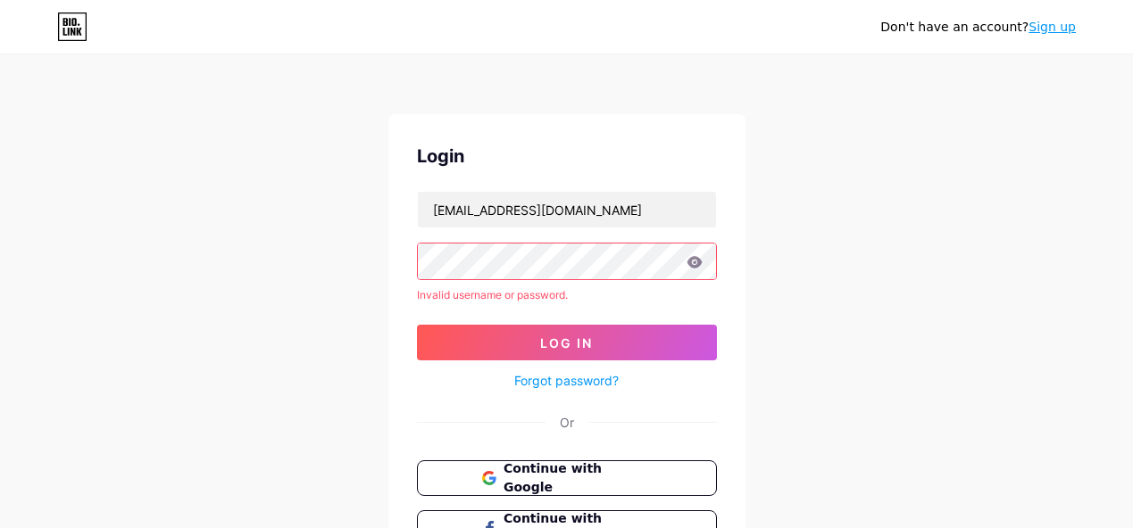
click at [1059, 27] on link "Sign up" at bounding box center [1051, 27] width 47 height 14
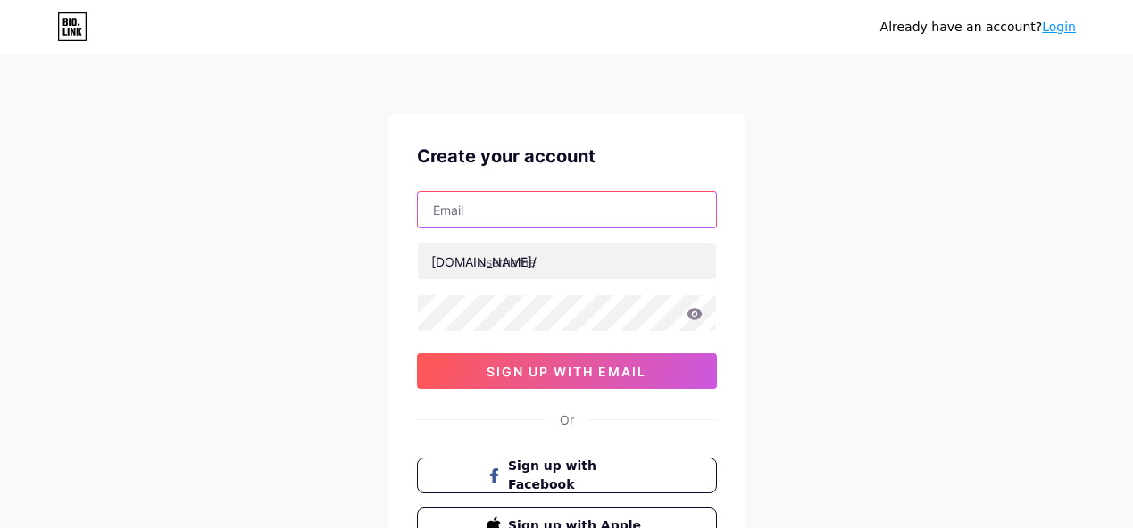
click at [576, 198] on input "text" at bounding box center [567, 210] width 298 height 36
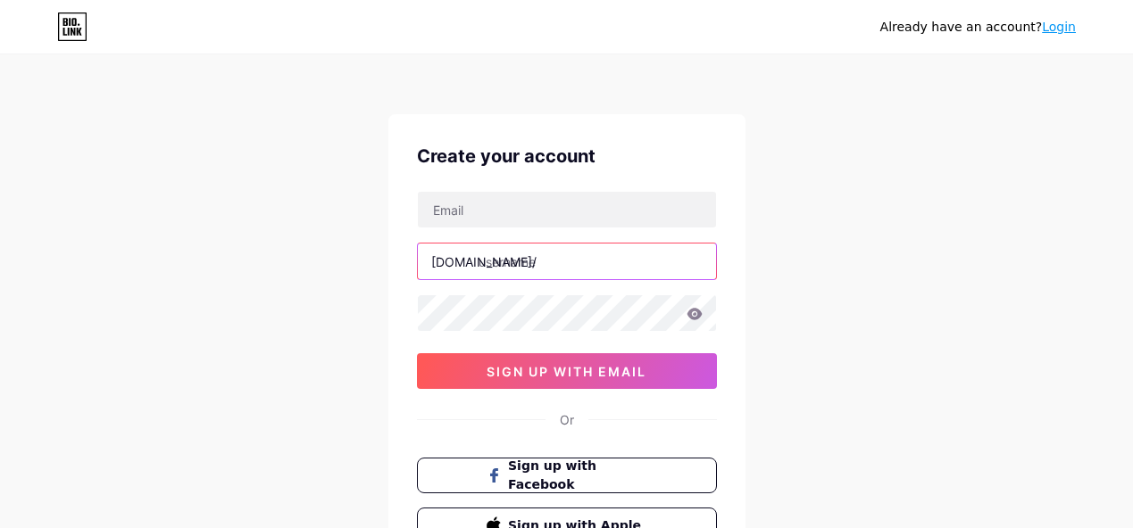
click at [561, 263] on input "text" at bounding box center [567, 262] width 298 height 36
paste input "doglawscotland"
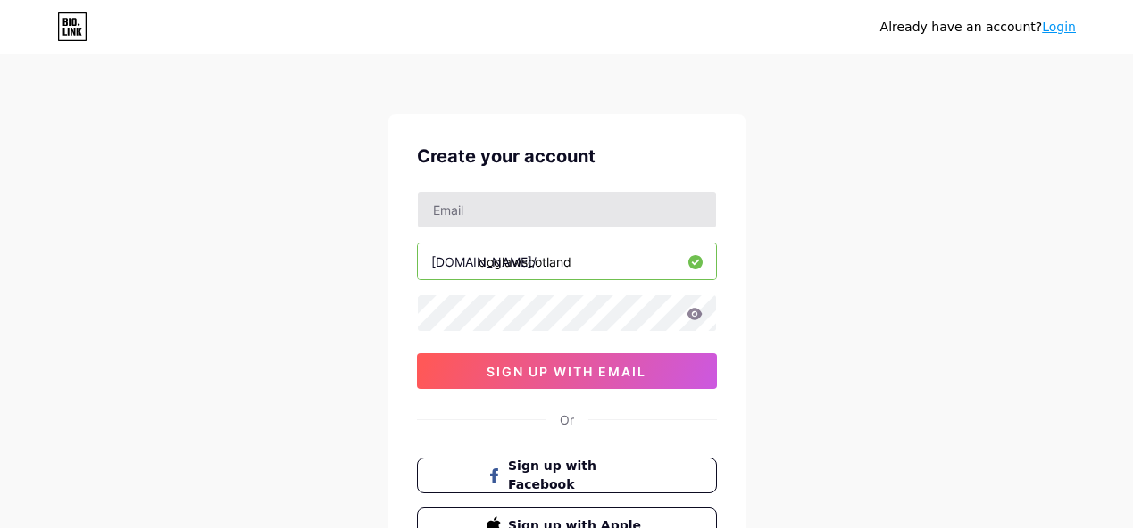
type input "doglawscotland"
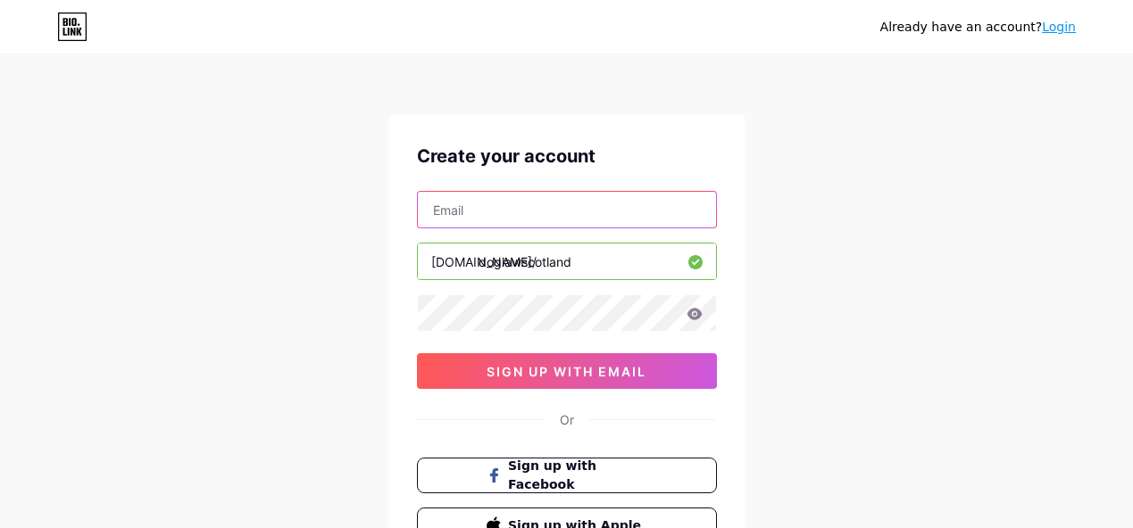
click at [508, 220] on input "text" at bounding box center [567, 210] width 298 height 36
type input "[EMAIL_ADDRESS][DOMAIN_NAME]"
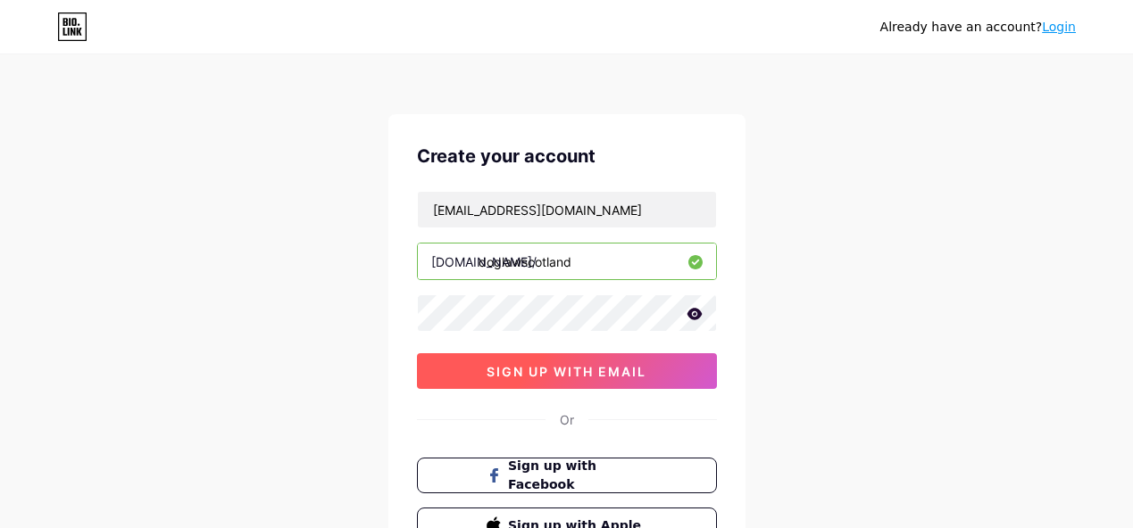
click at [545, 380] on button "sign up with email" at bounding box center [567, 371] width 300 height 36
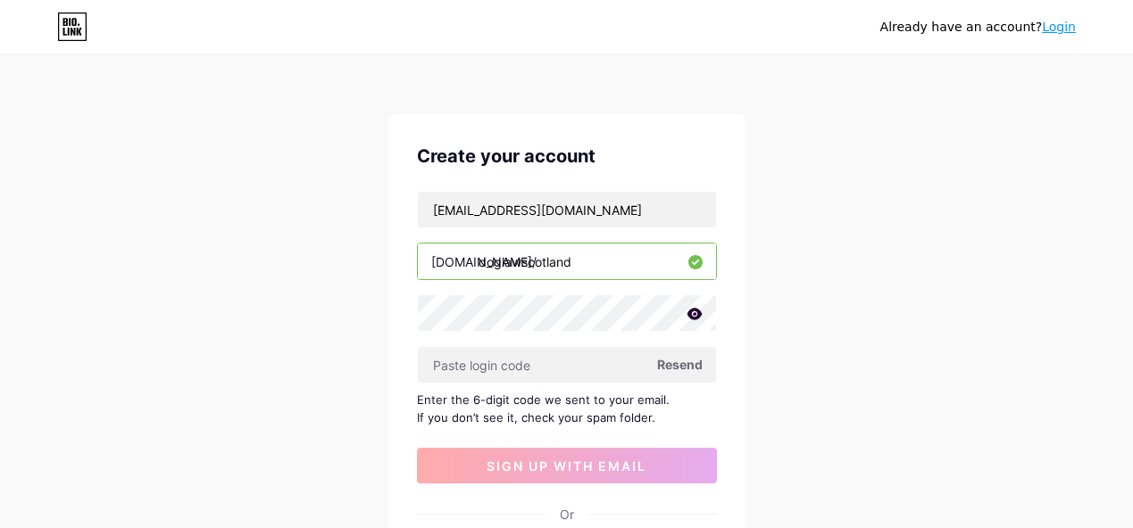
click at [695, 317] on icon at bounding box center [693, 314] width 15 height 12
click at [673, 364] on span "Resend" at bounding box center [680, 364] width 46 height 19
click at [603, 363] on input "text" at bounding box center [567, 365] width 298 height 36
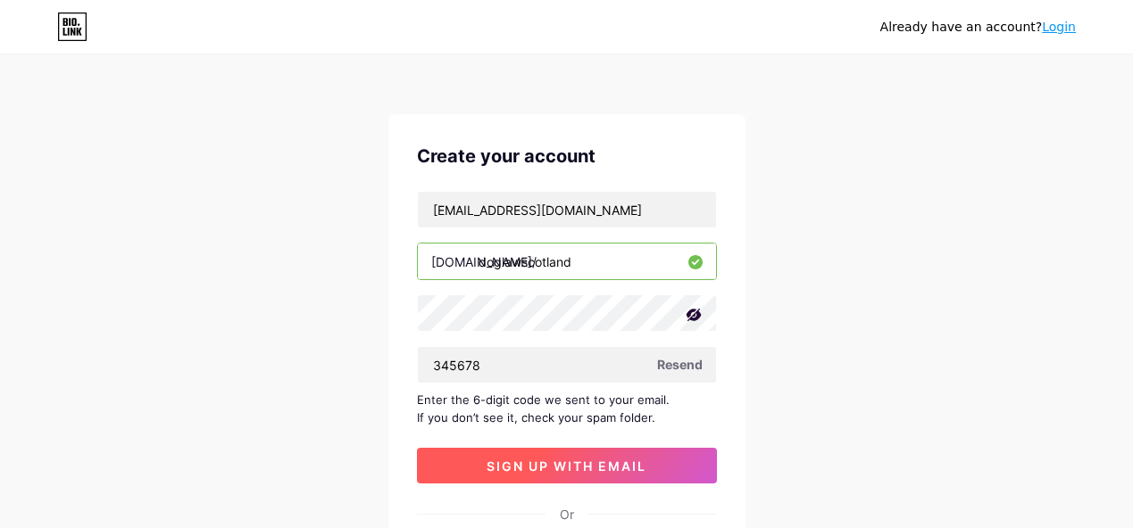
click at [601, 469] on span "sign up with email" at bounding box center [566, 466] width 160 height 15
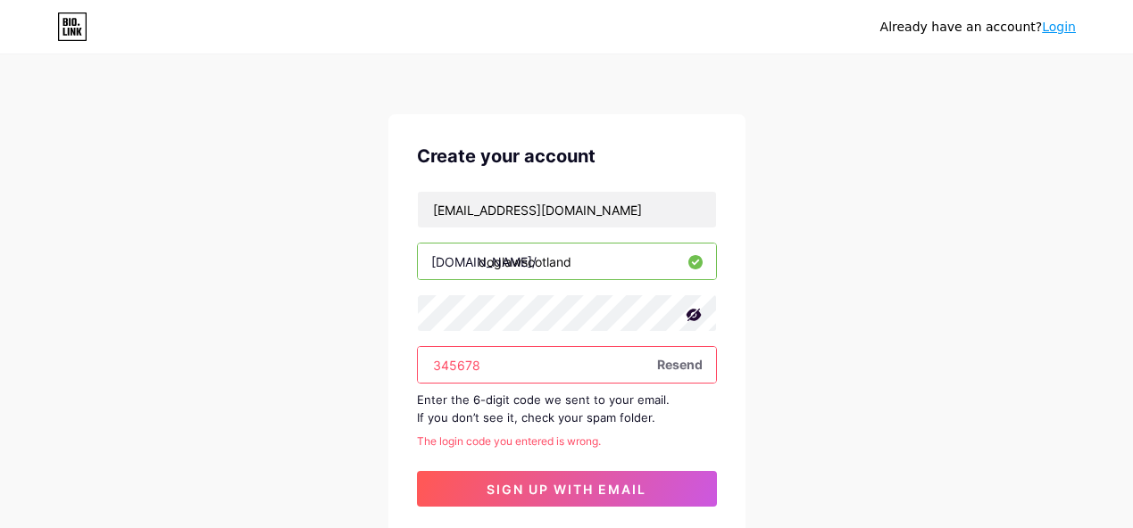
click at [545, 352] on input "345678" at bounding box center [567, 365] width 298 height 36
type input "3"
